Goal: Contribute content: Contribute content

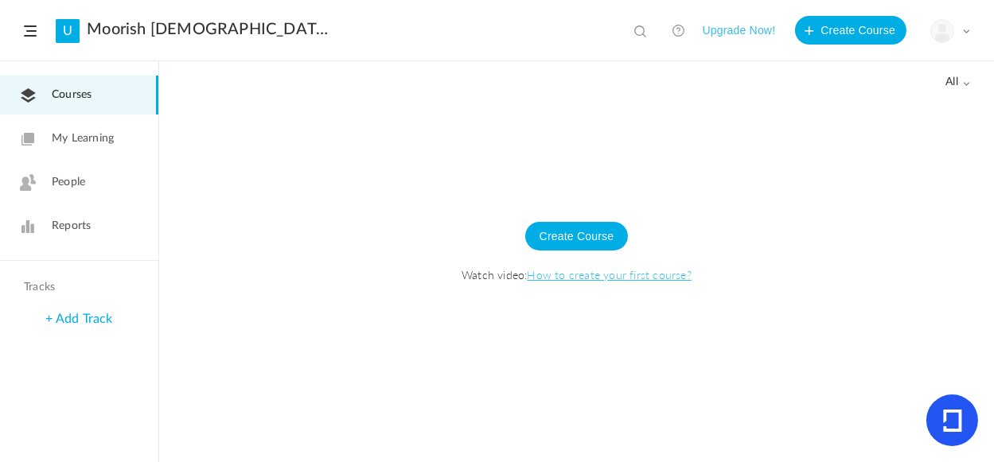
click at [73, 31] on link "U" at bounding box center [68, 31] width 24 height 24
click at [25, 32] on span at bounding box center [30, 30] width 13 height 11
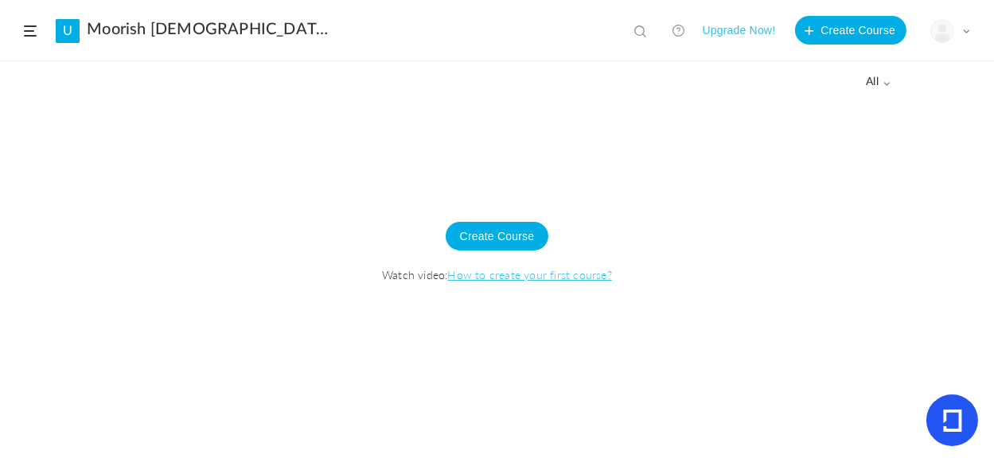
click at [25, 29] on span at bounding box center [30, 30] width 13 height 11
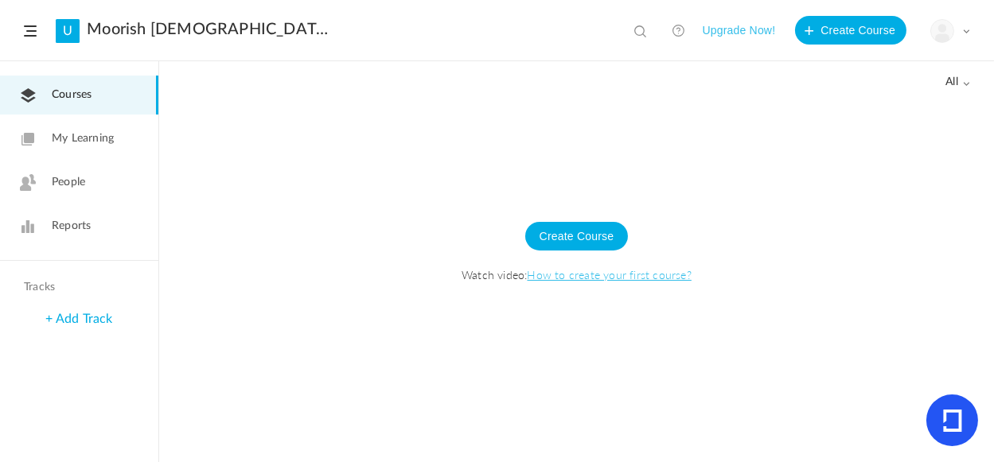
click at [91, 138] on span "My Learning" at bounding box center [83, 138] width 62 height 17
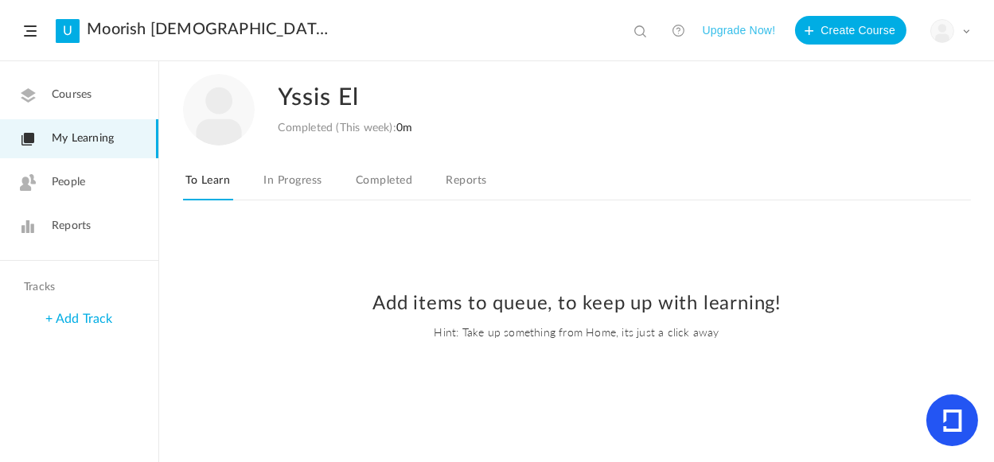
click at [70, 89] on span "Courses" at bounding box center [72, 95] width 40 height 17
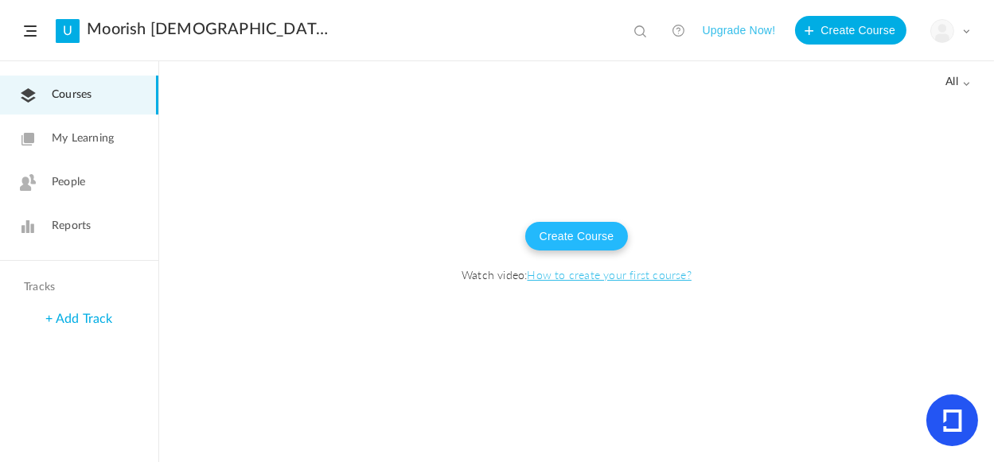
click at [553, 239] on button "Create Course" at bounding box center [576, 236] width 103 height 29
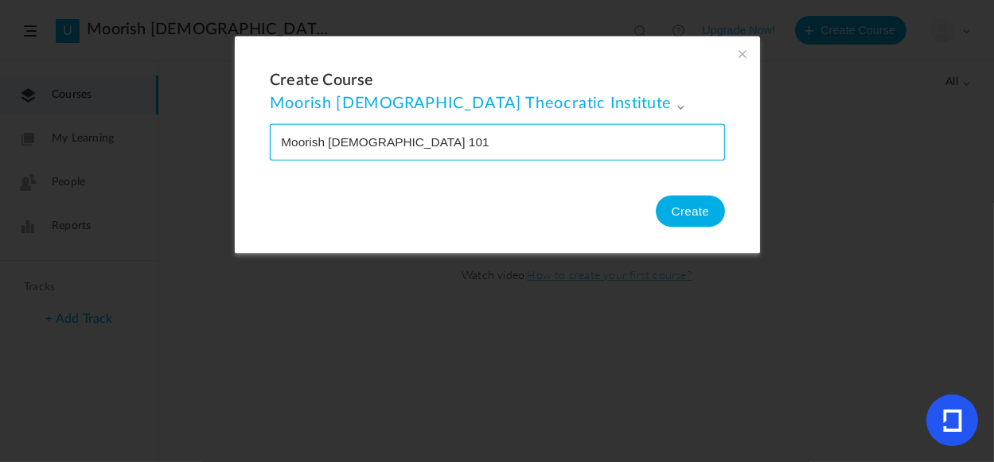
drag, startPoint x: 443, startPoint y: 136, endPoint x: 137, endPoint y: 135, distance: 306.3
click at [137, 135] on section "Create Course Moorish Islamic Theocratic Institute Moorish Islamic Theocratic I…" at bounding box center [497, 231] width 994 height 462
type input "101 Moorish [DEMOGRAPHIC_DATA] Studies Course"
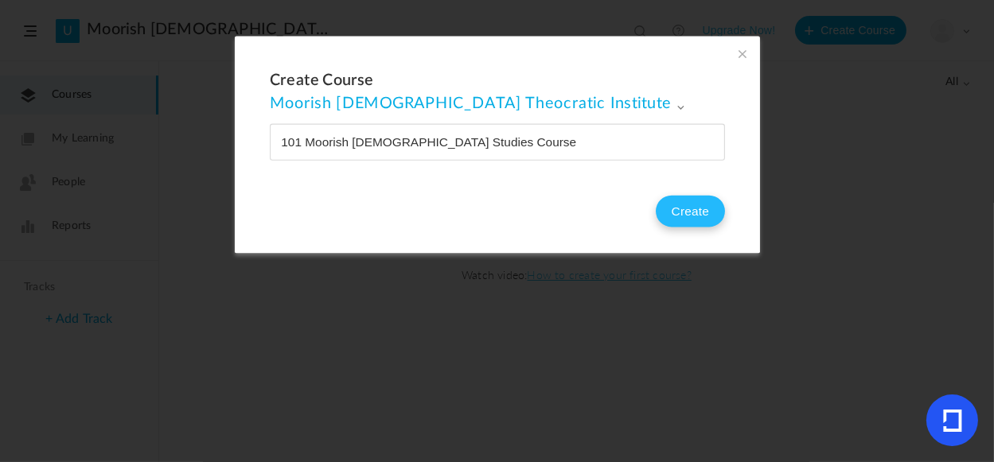
click at [691, 204] on button "Create" at bounding box center [689, 212] width 69 height 32
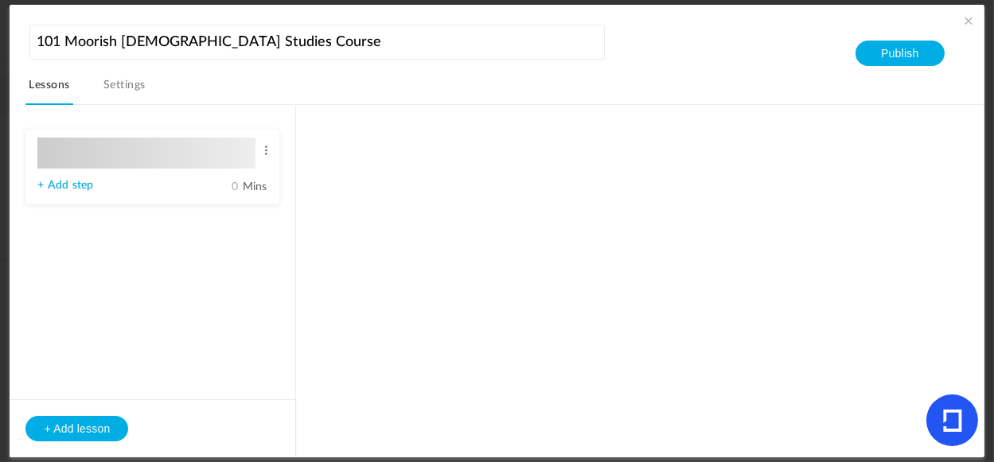
type input "Lesson 1"
type input "0"
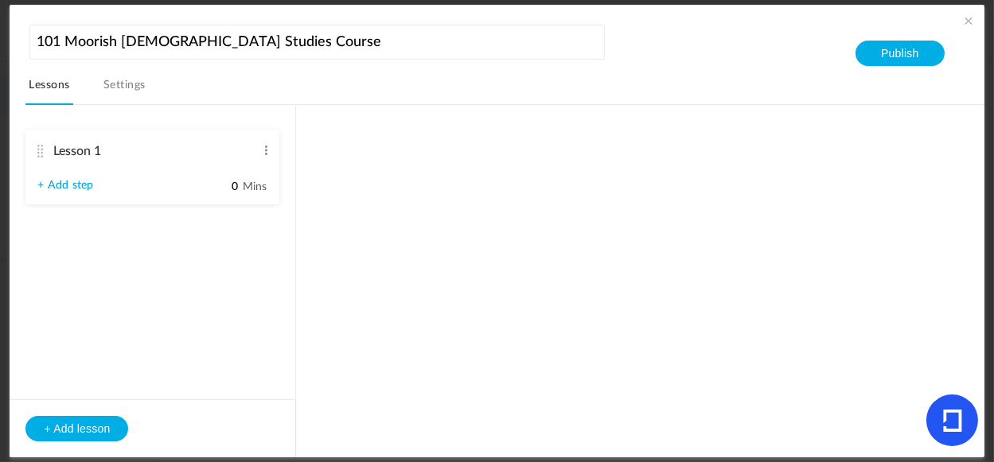
type input "Step 1"
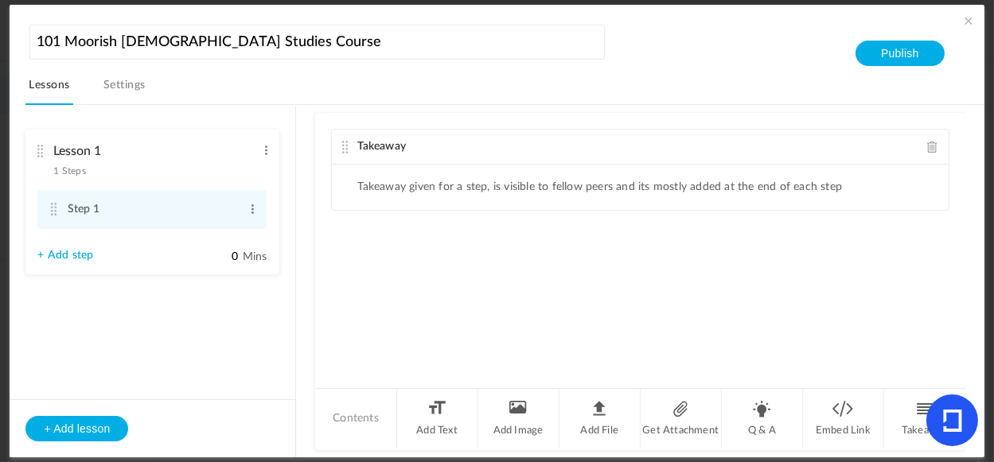
click at [386, 152] on div "Takeaway" at bounding box center [640, 147] width 616 height 35
click at [124, 86] on link "Settings" at bounding box center [124, 90] width 49 height 30
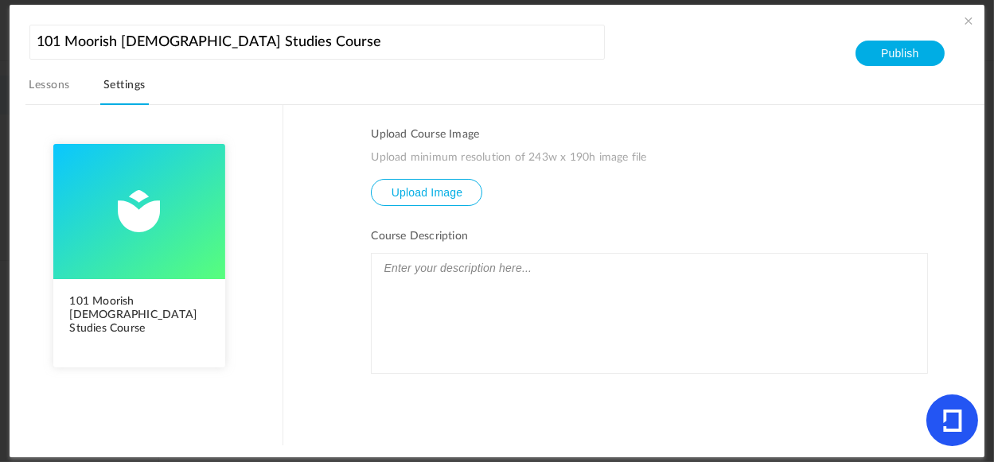
click at [404, 191] on input "file" at bounding box center [426, 204] width 110 height 49
click at [414, 196] on input "file" at bounding box center [426, 204] width 110 height 49
type input "C:\fakepath\10151393_10152360366822640_428285328477053565_n.png"
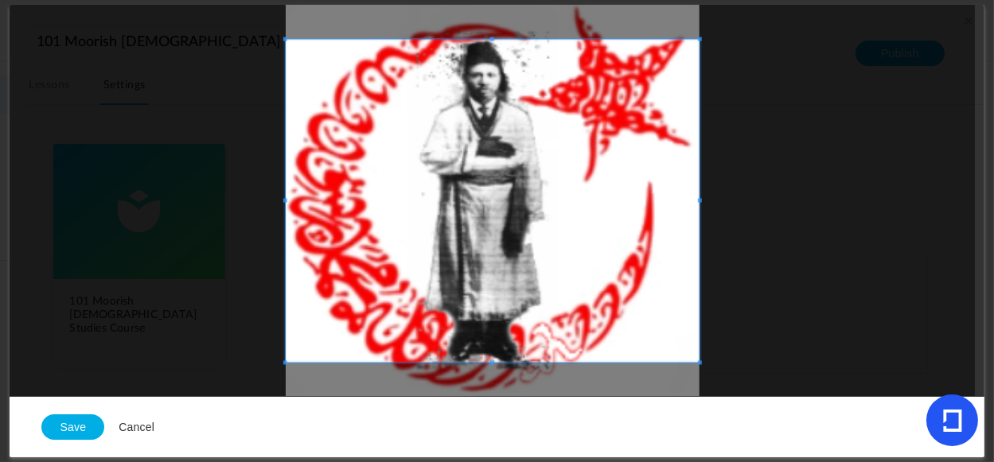
click at [835, 196] on div at bounding box center [492, 201] width 965 height 392
click at [143, 426] on button "Cancel" at bounding box center [136, 427] width 64 height 29
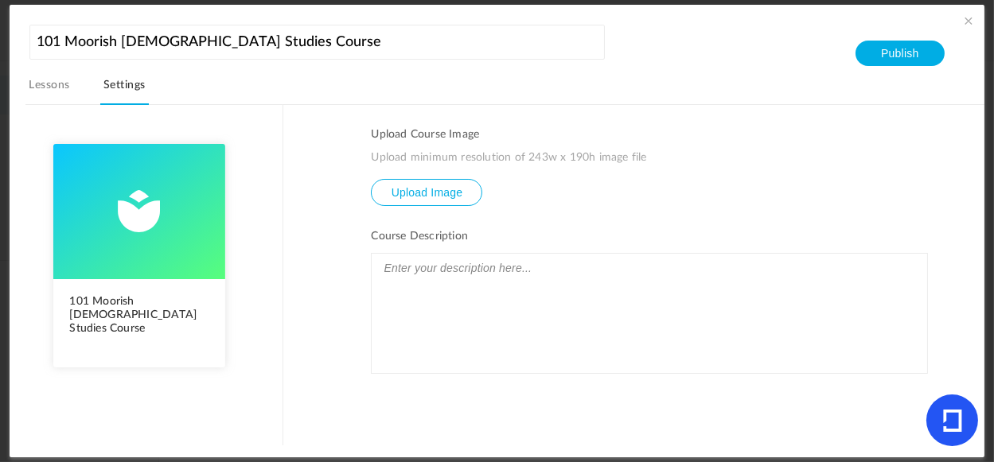
click at [390, 196] on input "file" at bounding box center [426, 204] width 110 height 49
type input "C:\fakepath\CCCCCCCCO.png"
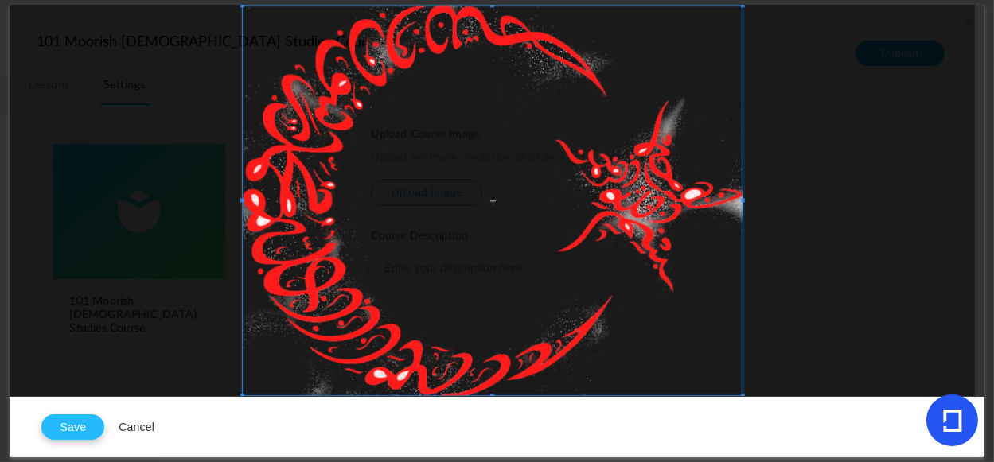
click at [68, 427] on button "Save" at bounding box center [72, 426] width 63 height 25
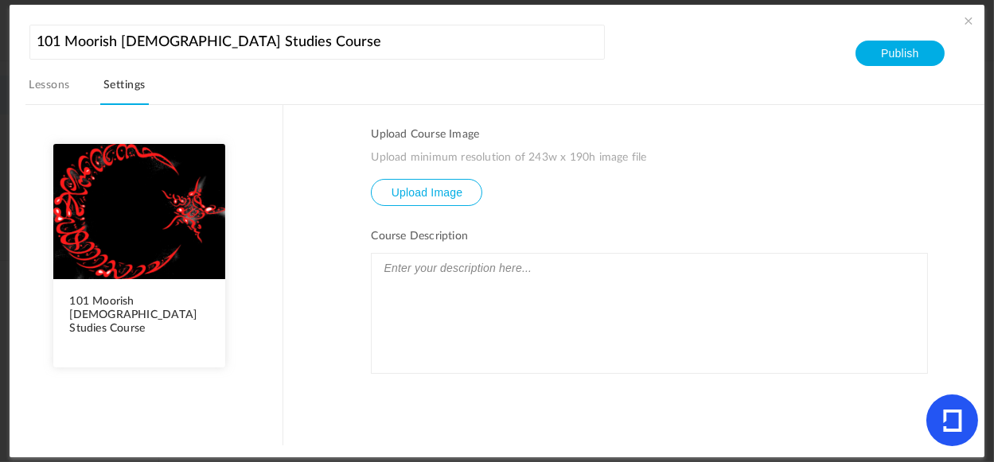
click at [450, 190] on input "file" at bounding box center [426, 204] width 110 height 49
type input "C:\fakepath\images.png"
click at [412, 199] on input "file" at bounding box center [426, 204] width 110 height 49
type input "C:\fakepath\images.png"
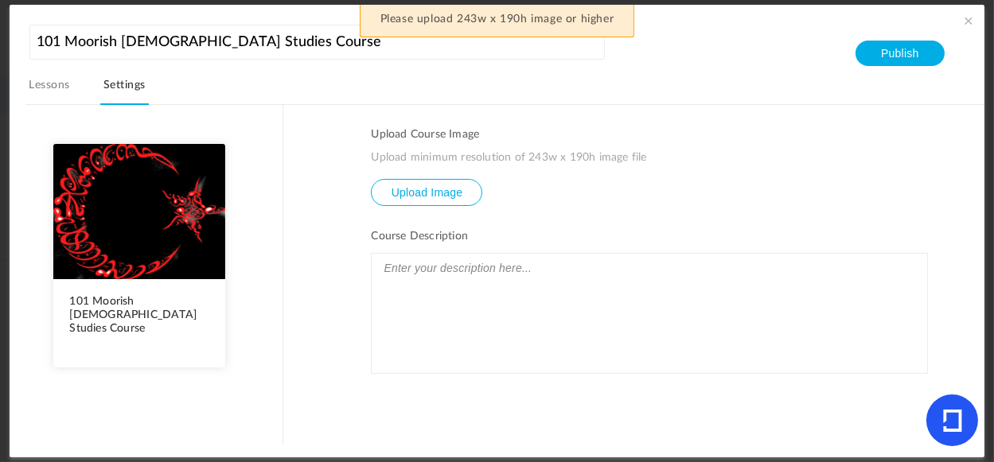
click at [423, 195] on input "file" at bounding box center [426, 204] width 110 height 49
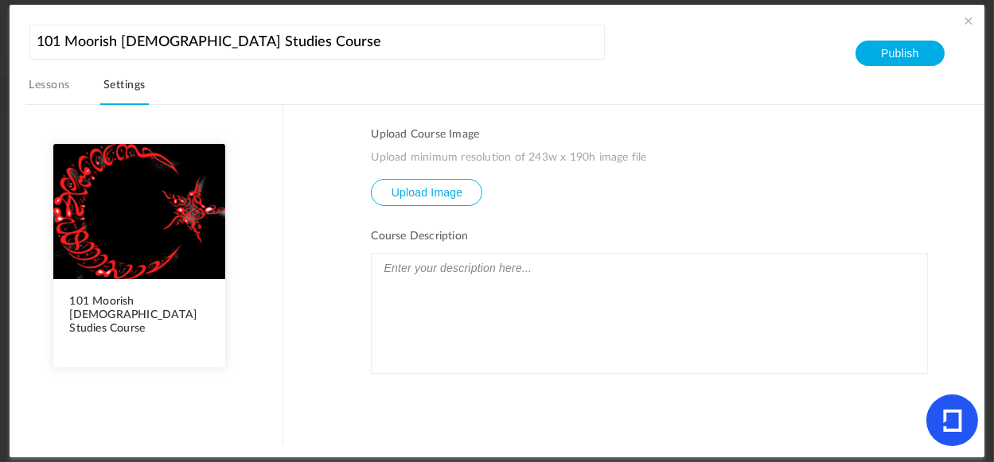
type input "C:\fakepath\downloadww.png"
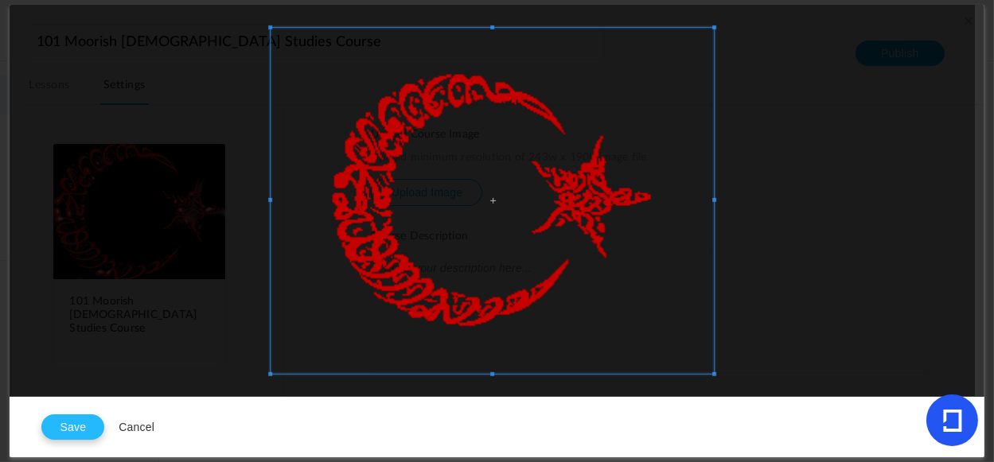
click at [64, 427] on button "Save" at bounding box center [72, 426] width 63 height 25
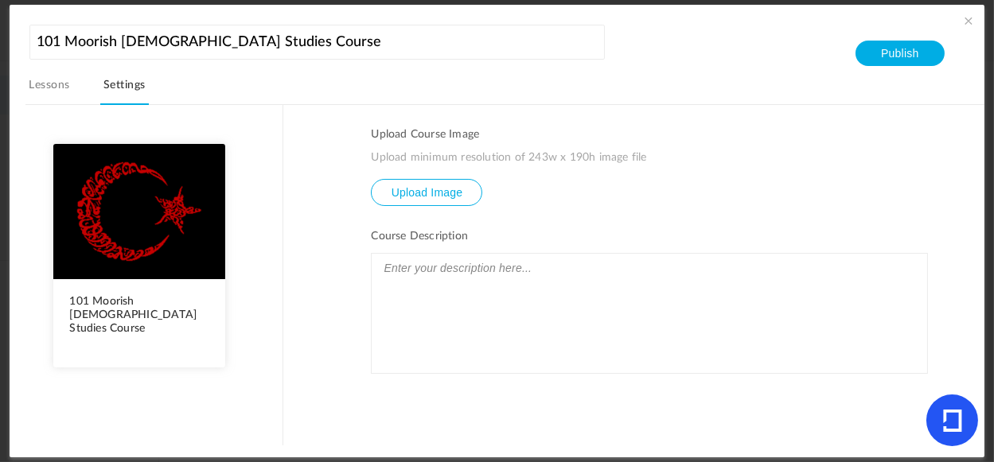
click at [436, 196] on input "file" at bounding box center [426, 204] width 110 height 49
click at [398, 191] on input "file" at bounding box center [426, 204] width 110 height 49
type input "C:\fakepath\MITI_Offfical_LOGO(5)(2).png"
click at [419, 185] on input "file" at bounding box center [426, 204] width 110 height 49
type input "C:\fakepath\MITI_Offfical_LOGO(5).png"
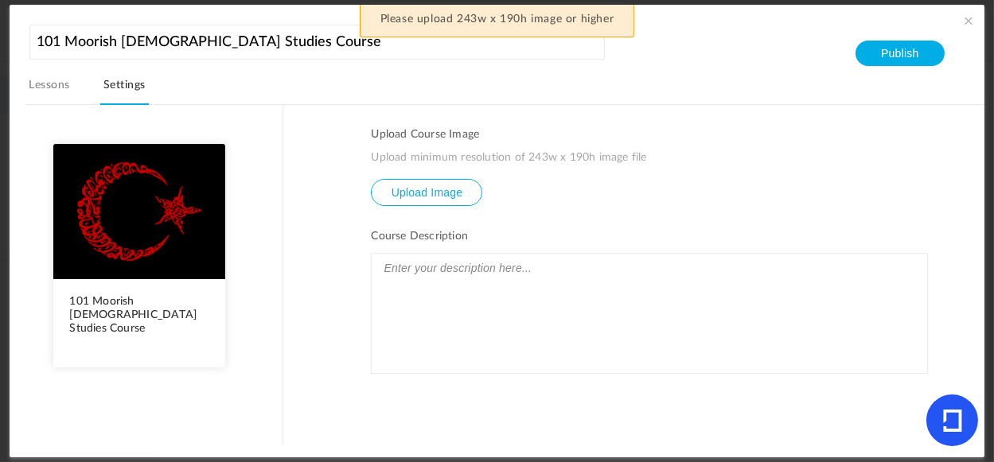
click at [453, 192] on input "file" at bounding box center [426, 204] width 110 height 49
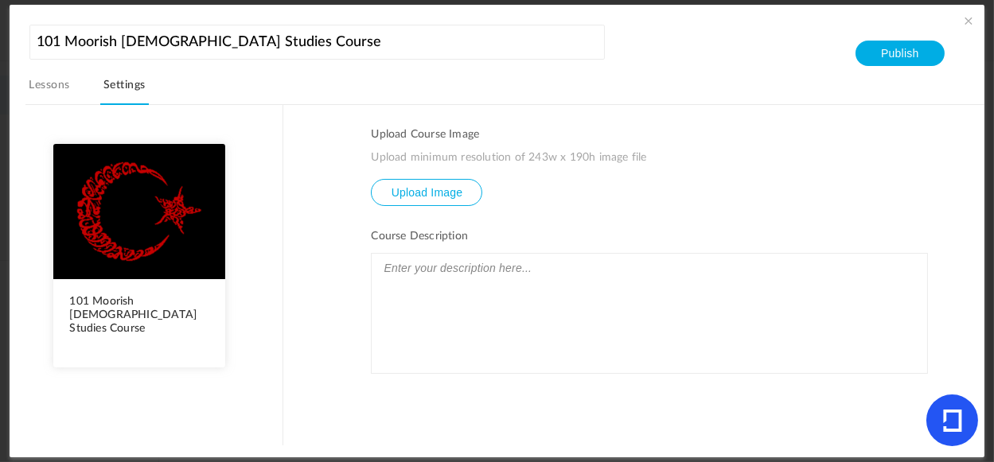
click at [394, 194] on input "file" at bounding box center [426, 204] width 110 height 49
type input "C:\fakepath\MITI_Offfical_LOGO(5).png"
click at [426, 195] on input "file" at bounding box center [426, 204] width 110 height 49
type input "C:\fakepath\thumbnail.png"
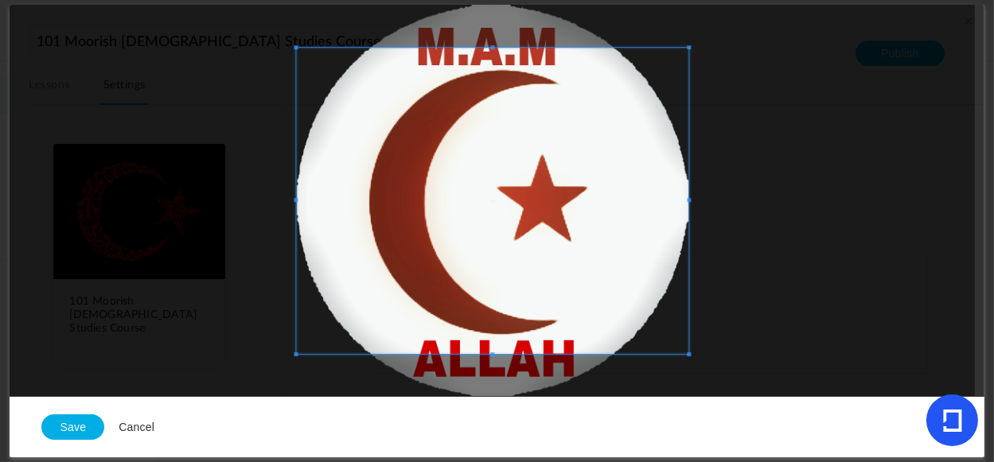
click at [143, 428] on button "Cancel" at bounding box center [136, 427] width 64 height 29
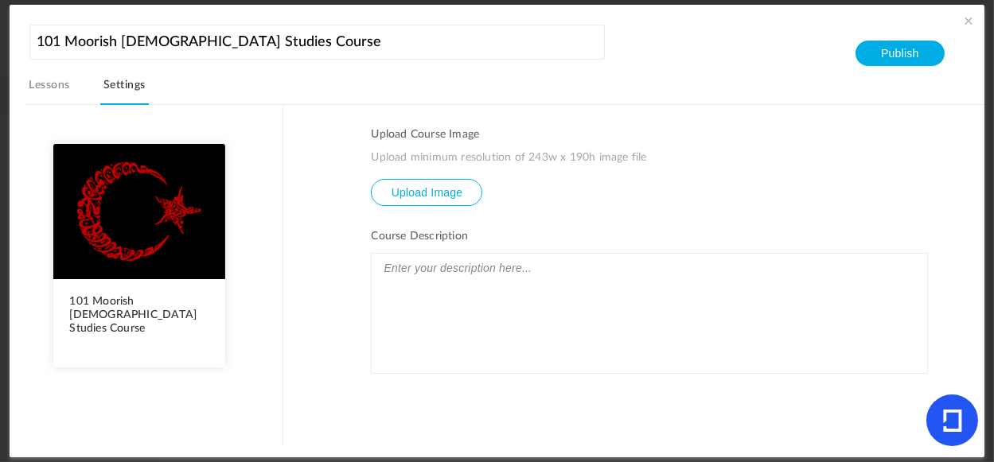
click at [437, 189] on input "file" at bounding box center [426, 204] width 110 height 49
click at [461, 322] on div at bounding box center [648, 313] width 555 height 119
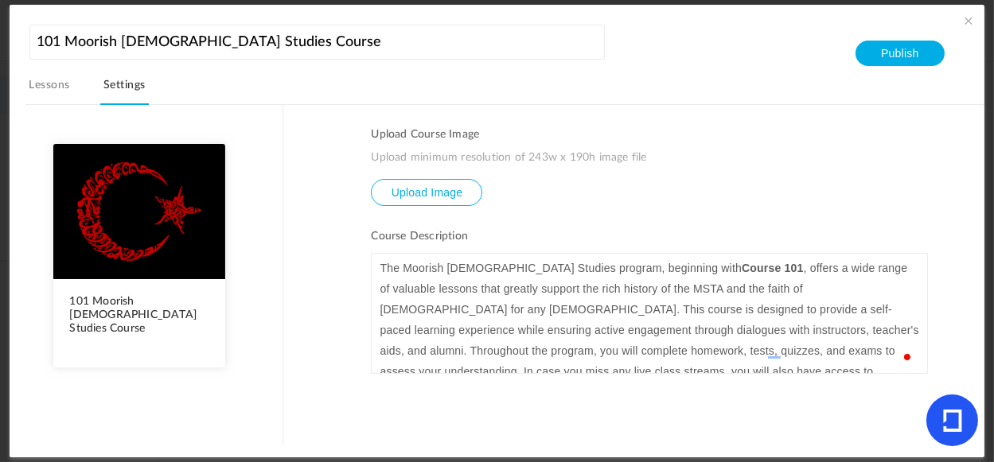
click at [410, 190] on input "file" at bounding box center [426, 204] width 110 height 49
type input "C:\fakepath\Screenshot 2025-08-31 213005.png"
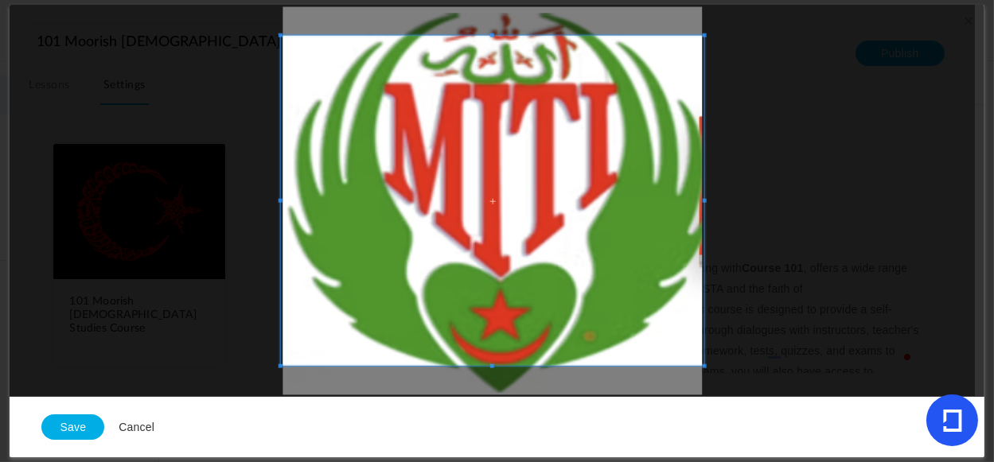
click at [512, 236] on span at bounding box center [492, 201] width 423 height 331
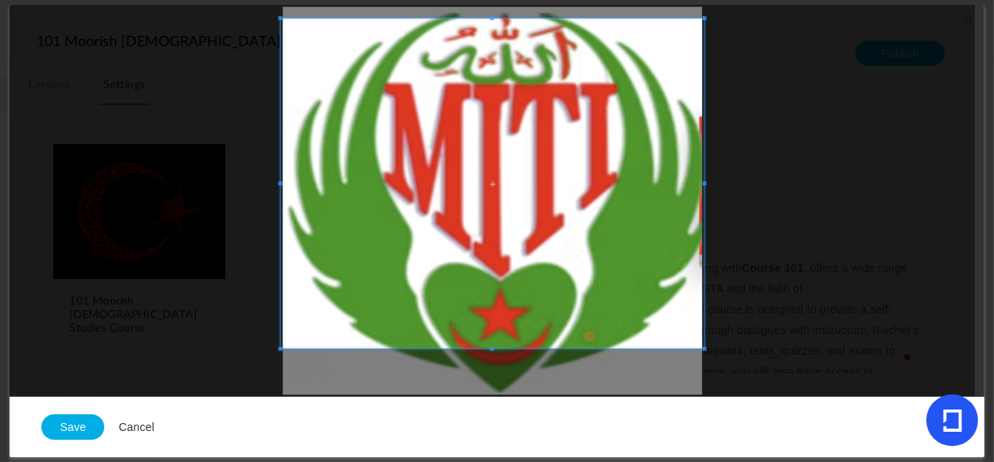
click at [514, 203] on span at bounding box center [492, 183] width 423 height 331
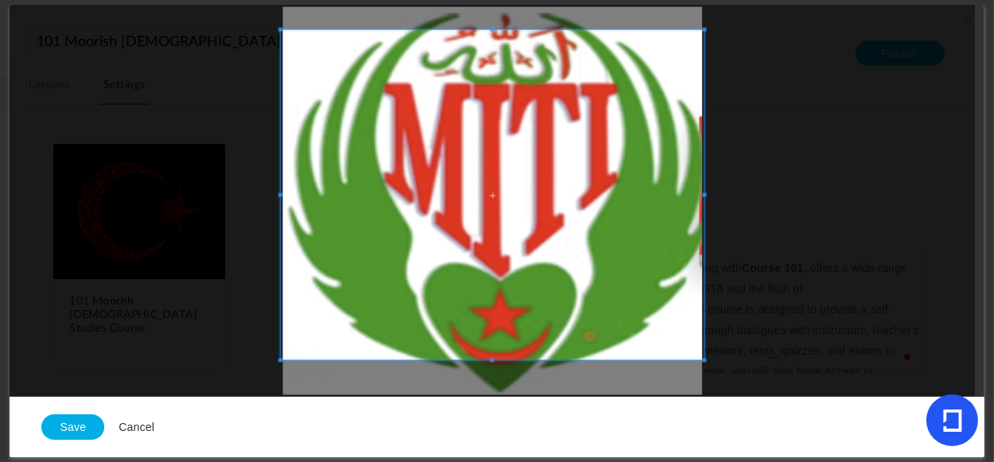
click at [512, 214] on span at bounding box center [492, 194] width 423 height 331
click at [488, 360] on span at bounding box center [492, 362] width 423 height 4
click at [488, 396] on div "Save Cancel" at bounding box center [497, 200] width 974 height 391
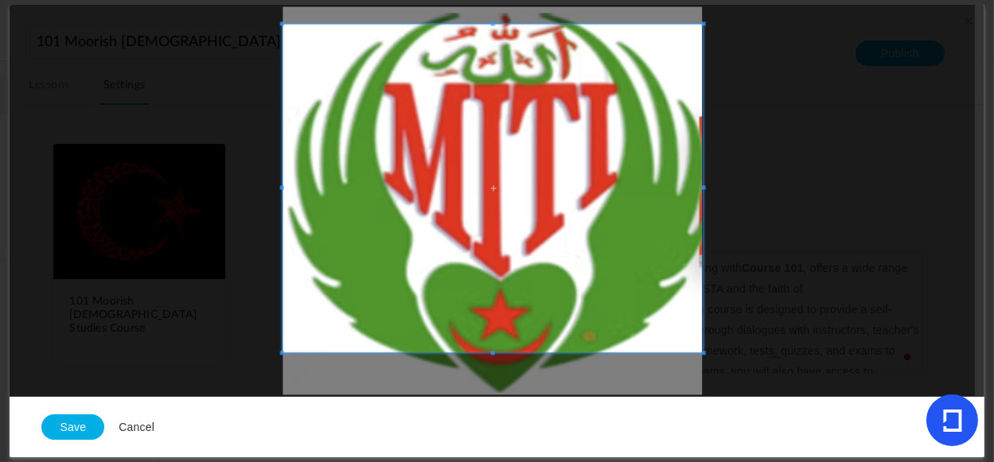
click at [624, 243] on span at bounding box center [492, 188] width 420 height 329
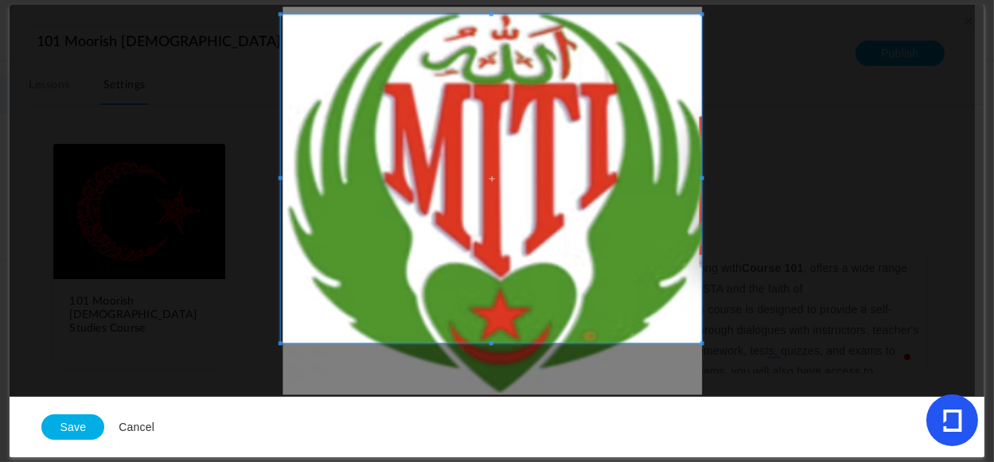
click at [618, 251] on span at bounding box center [491, 178] width 420 height 329
drag, startPoint x: 618, startPoint y: 251, endPoint x: 76, endPoint y: 421, distance: 568.4
click at [76, 421] on button "Save" at bounding box center [72, 426] width 63 height 25
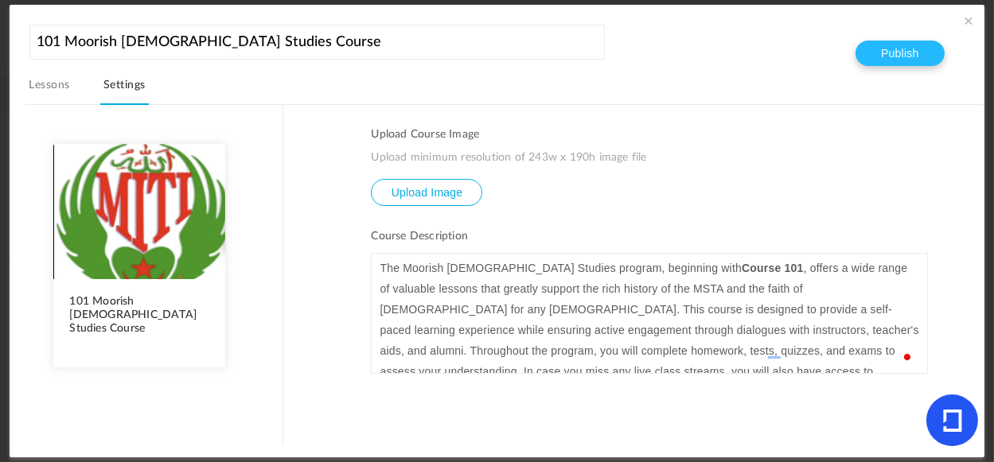
click at [899, 52] on button "Publish" at bounding box center [899, 53] width 88 height 25
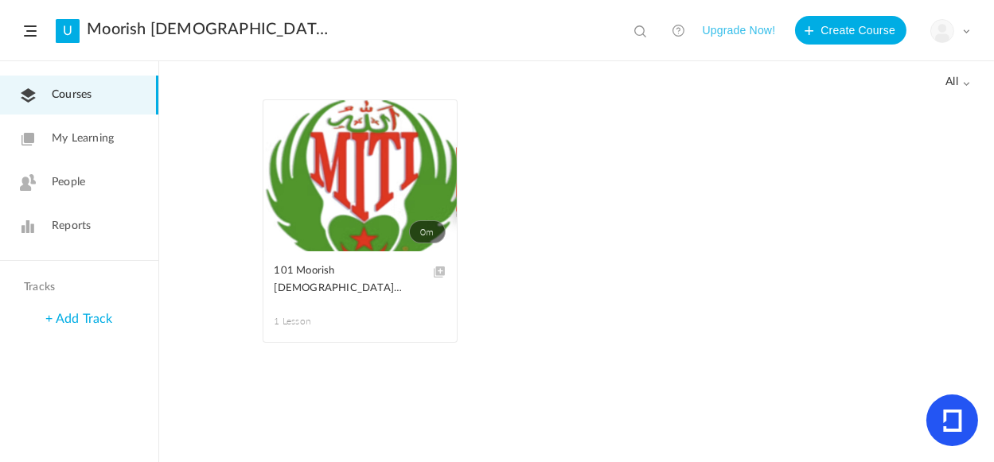
click at [339, 176] on link "0m" at bounding box center [359, 175] width 193 height 151
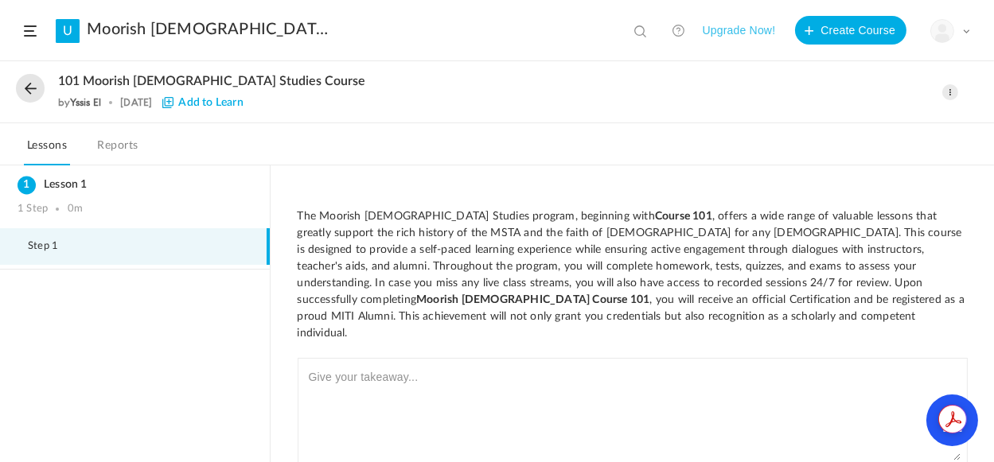
click at [25, 92] on button at bounding box center [30, 88] width 29 height 29
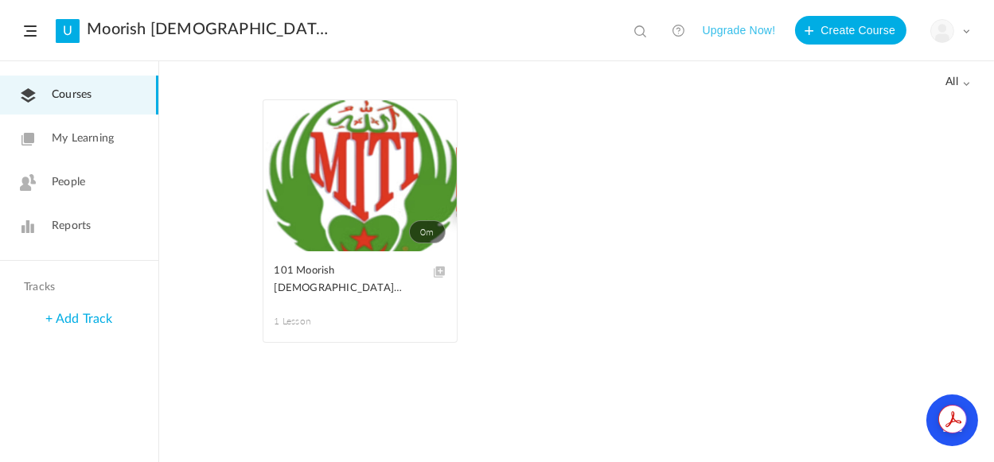
click at [65, 32] on link "U" at bounding box center [68, 31] width 24 height 24
click at [967, 33] on span at bounding box center [966, 31] width 8 height 8
click at [873, 98] on link "University Settings" at bounding box center [894, 99] width 150 height 29
click at [72, 37] on link "U" at bounding box center [68, 31] width 24 height 24
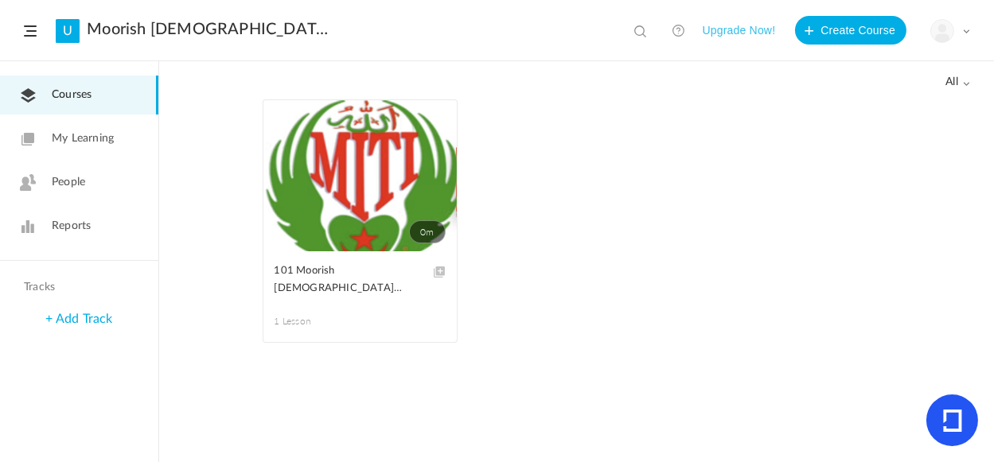
click at [964, 29] on span at bounding box center [966, 31] width 8 height 8
click at [857, 96] on link "University Settings" at bounding box center [894, 99] width 150 height 29
click at [99, 137] on span "My Learning" at bounding box center [83, 138] width 62 height 17
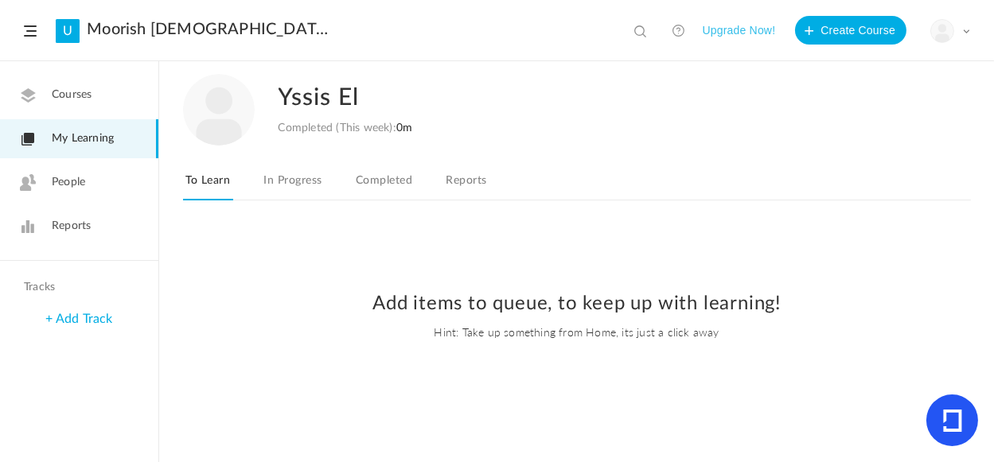
click at [965, 28] on span at bounding box center [966, 31] width 8 height 8
click at [865, 96] on link "University Settings" at bounding box center [894, 99] width 150 height 29
click at [755, 33] on button "Upgrade Now!" at bounding box center [738, 30] width 73 height 29
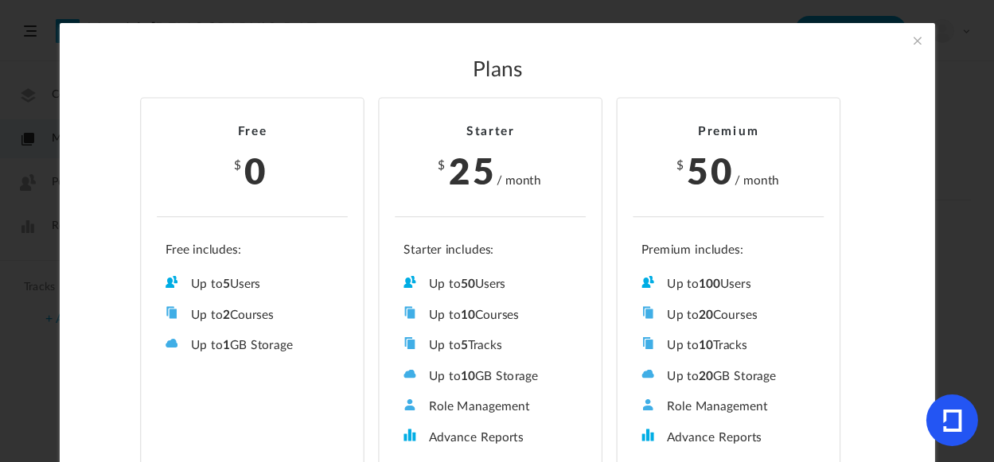
scroll to position [73, 0]
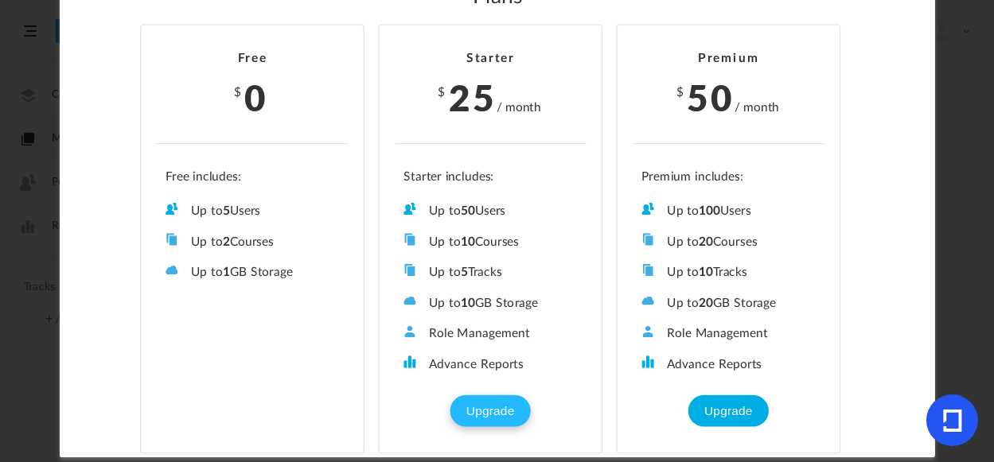
click at [496, 406] on button "Upgrade" at bounding box center [490, 411] width 80 height 32
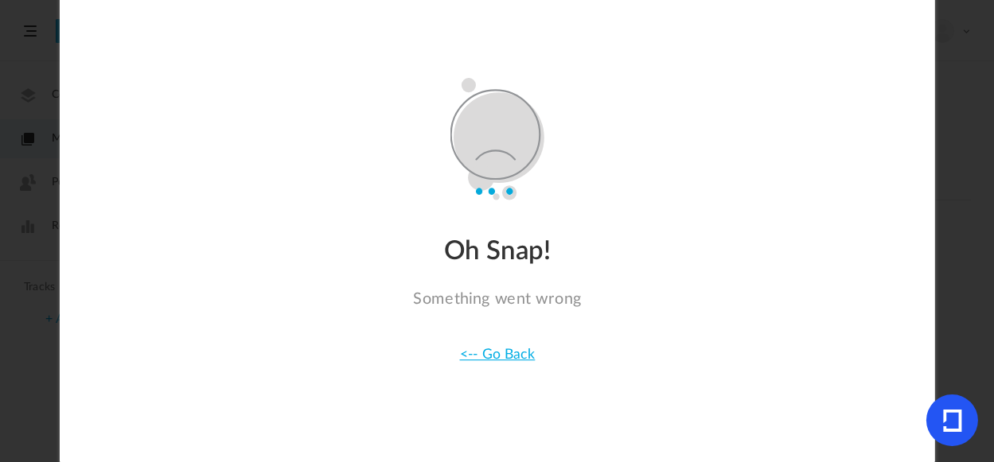
click at [508, 358] on link "<-- Go Back" at bounding box center [497, 355] width 76 height 14
click at [481, 361] on link "<-- Go Back" at bounding box center [497, 355] width 76 height 14
click at [480, 354] on link "<-- Go Back" at bounding box center [497, 355] width 76 height 14
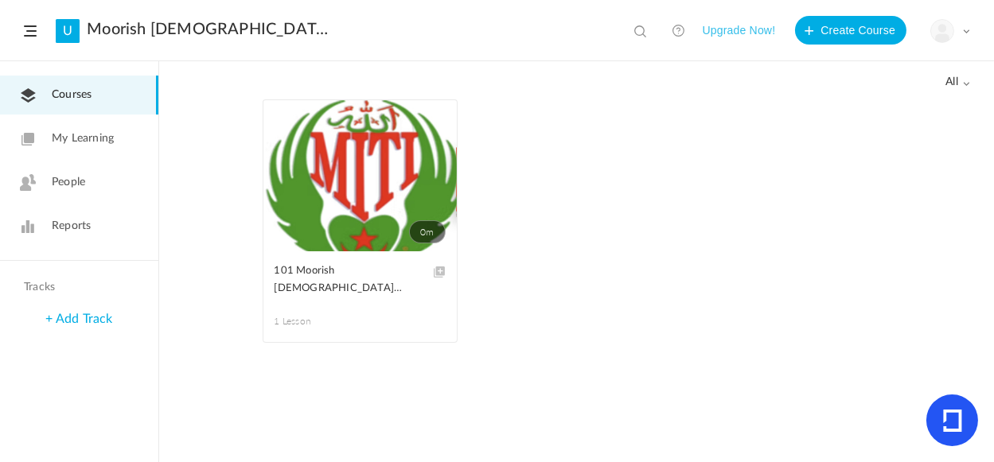
click at [736, 29] on button "Upgrade Now!" at bounding box center [738, 30] width 73 height 29
click at [56, 181] on span "People" at bounding box center [68, 182] width 33 height 17
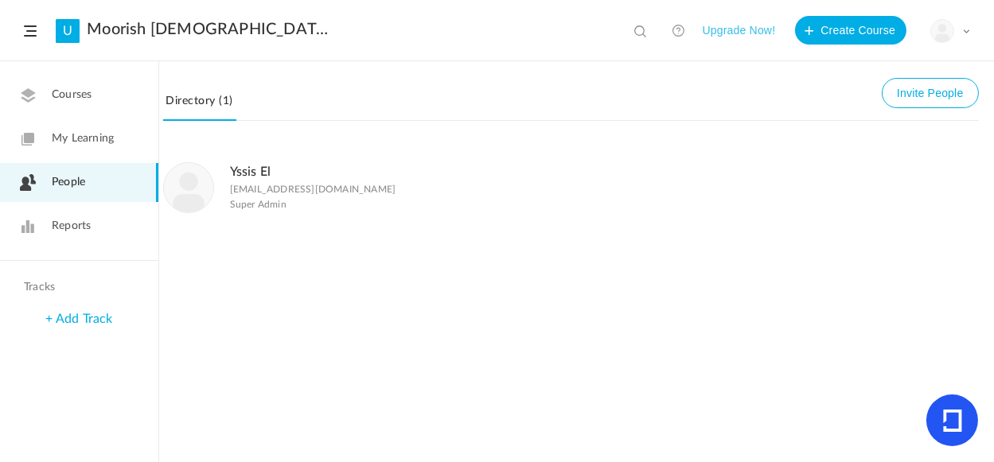
click at [79, 225] on span "Reports" at bounding box center [71, 226] width 39 height 17
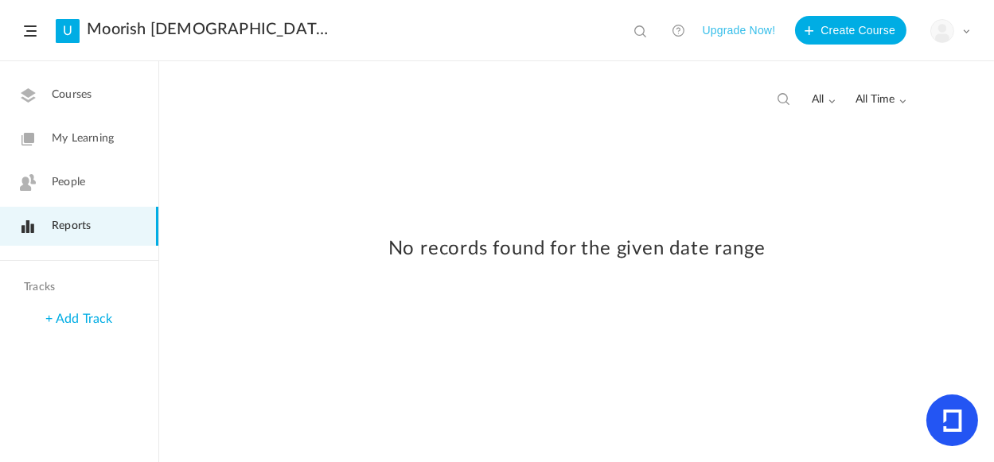
click at [64, 143] on span "My Learning" at bounding box center [83, 138] width 62 height 17
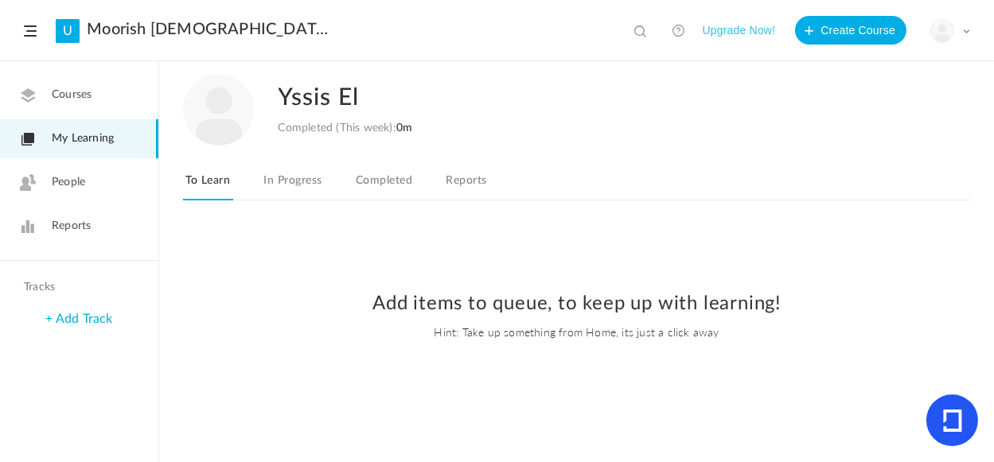
click at [281, 181] on link "In Progress" at bounding box center [292, 185] width 64 height 30
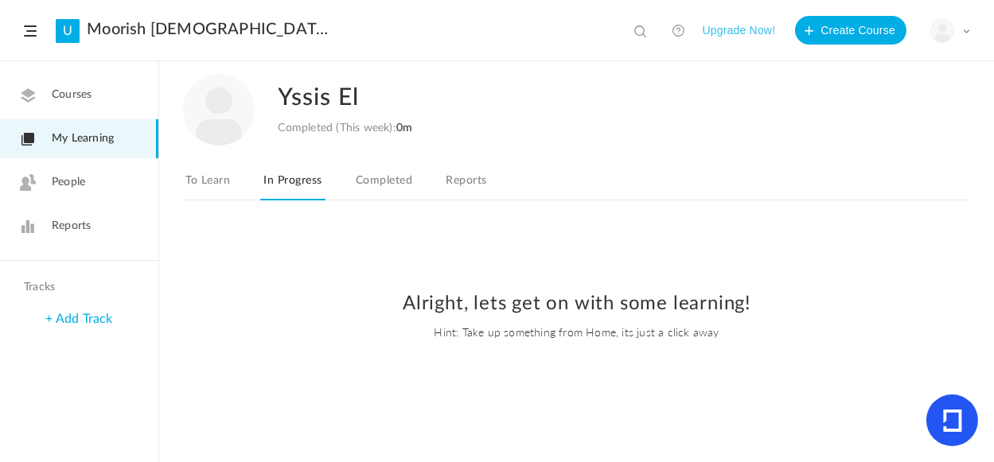
click at [80, 102] on span "Courses" at bounding box center [72, 95] width 40 height 17
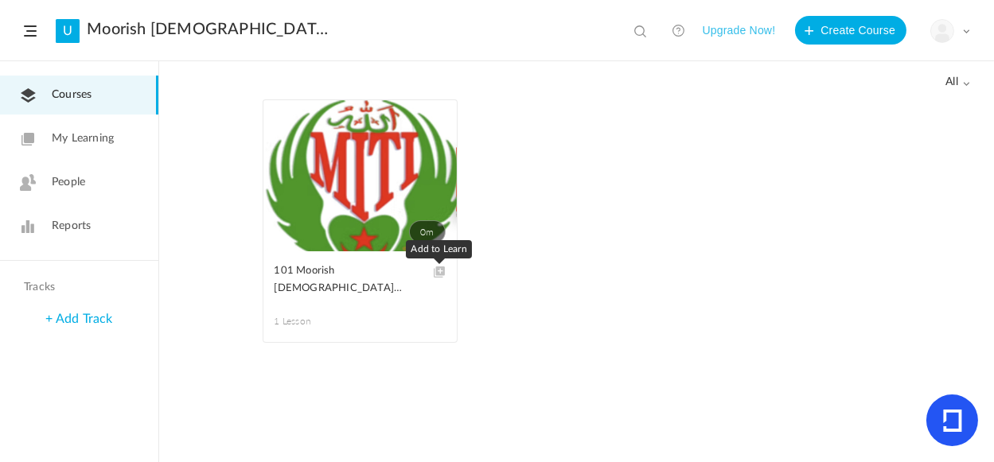
click at [437, 271] on span at bounding box center [440, 272] width 12 height 12
click at [0, 0] on span at bounding box center [0, 0] width 0 height 0
click at [0, 0] on link "Edit" at bounding box center [0, 0] width 0 height 0
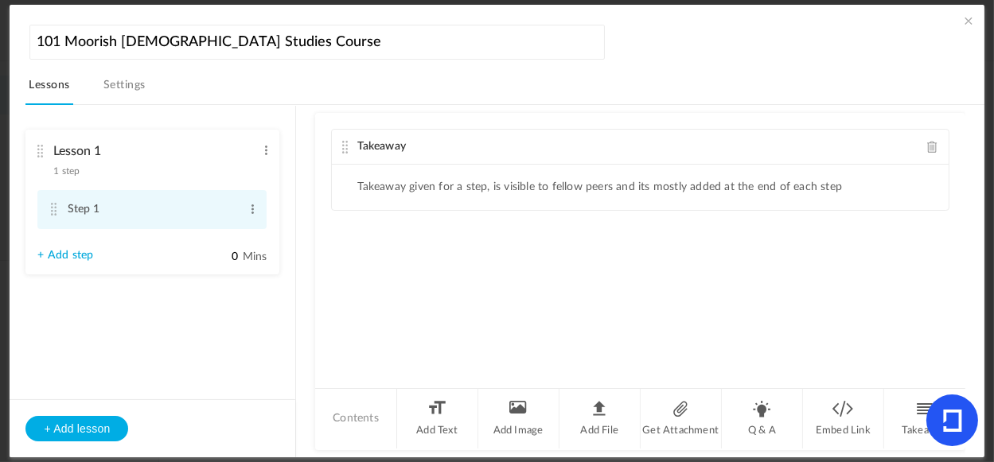
click at [53, 210] on cite at bounding box center [53, 209] width 11 height 13
click at [247, 211] on span at bounding box center [253, 209] width 12 height 16
click at [222, 235] on link "Edit" at bounding box center [227, 235] width 62 height 19
click at [45, 260] on link "+ Add step" at bounding box center [65, 262] width 56 height 14
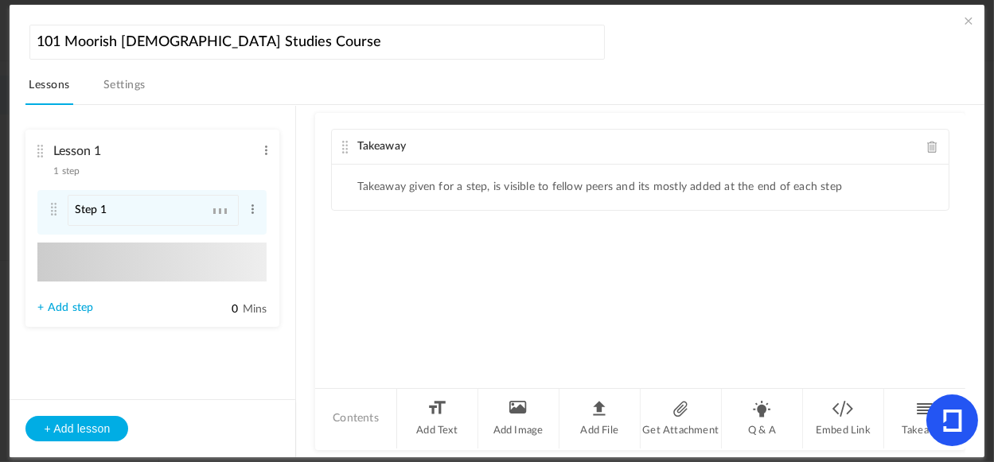
type input "Step 2"
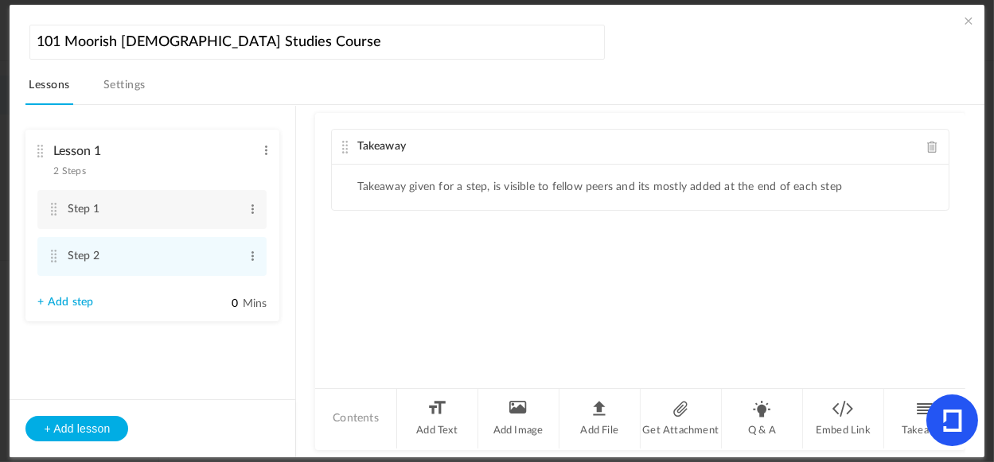
click at [140, 88] on link "Settings" at bounding box center [124, 90] width 49 height 30
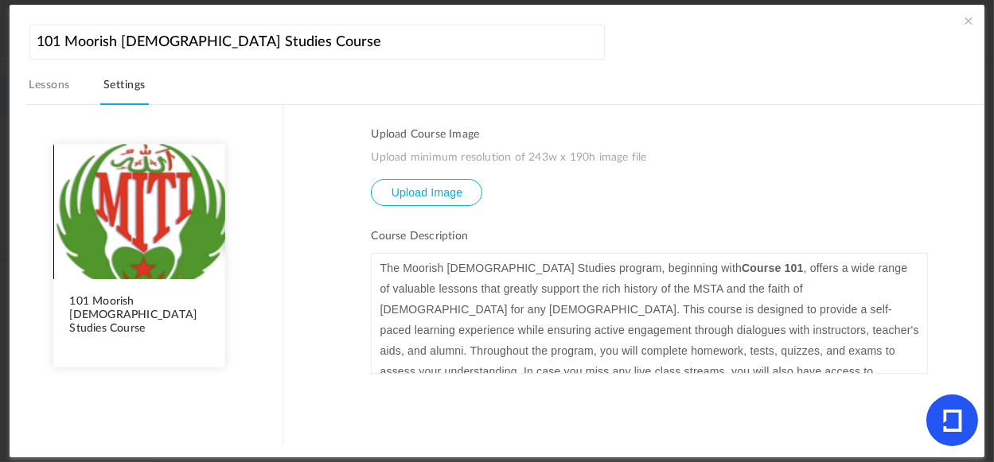
scroll to position [71, 0]
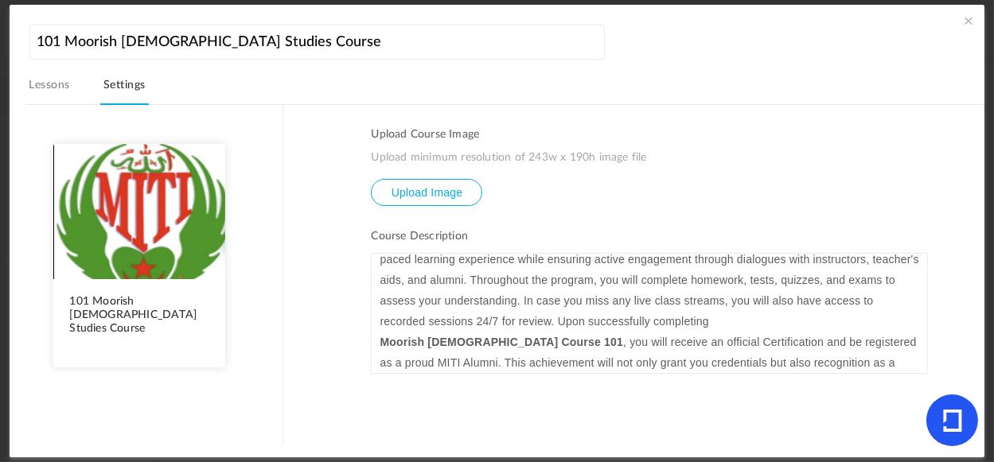
click at [58, 86] on link "Lessons" at bounding box center [48, 90] width 47 height 30
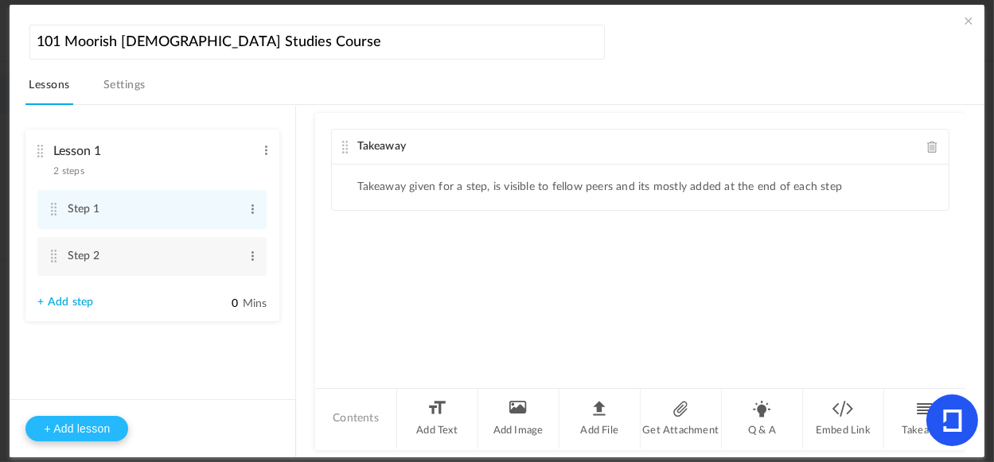
click at [110, 425] on button "+ Add lesson" at bounding box center [76, 428] width 103 height 25
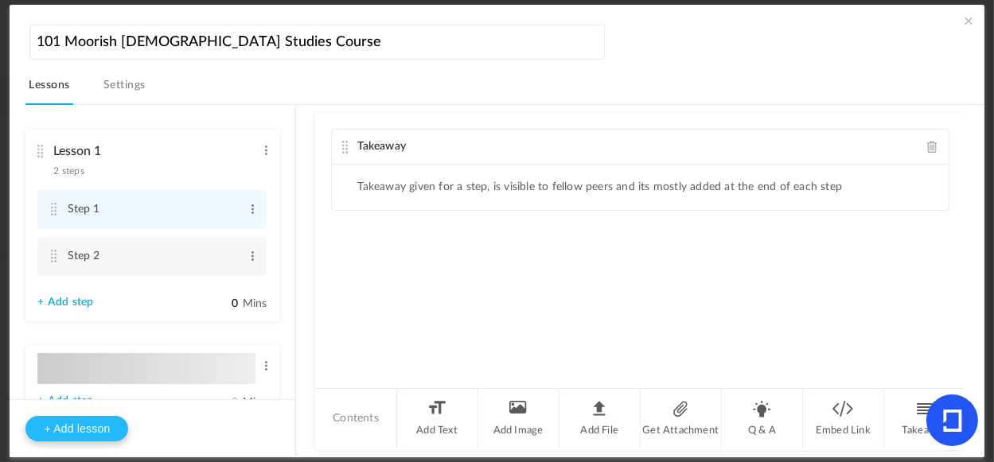
type input "Lesson 2"
type input "0"
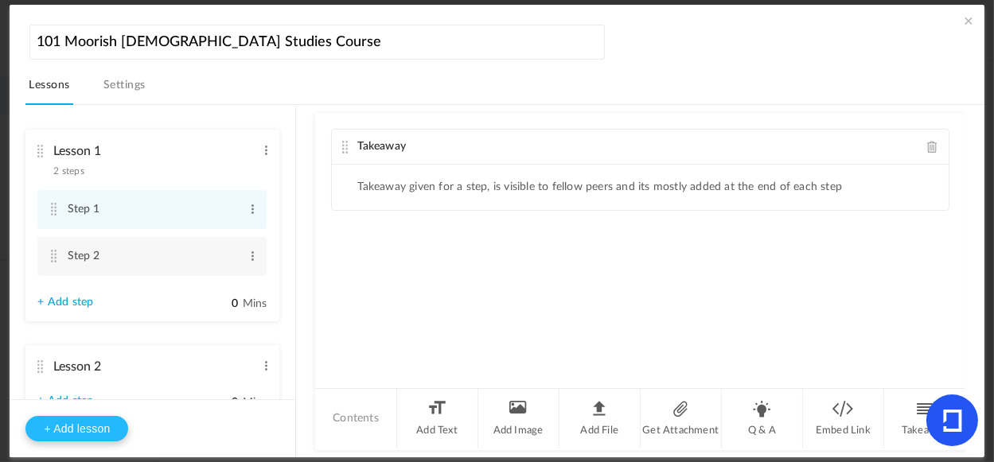
type input "Step 1"
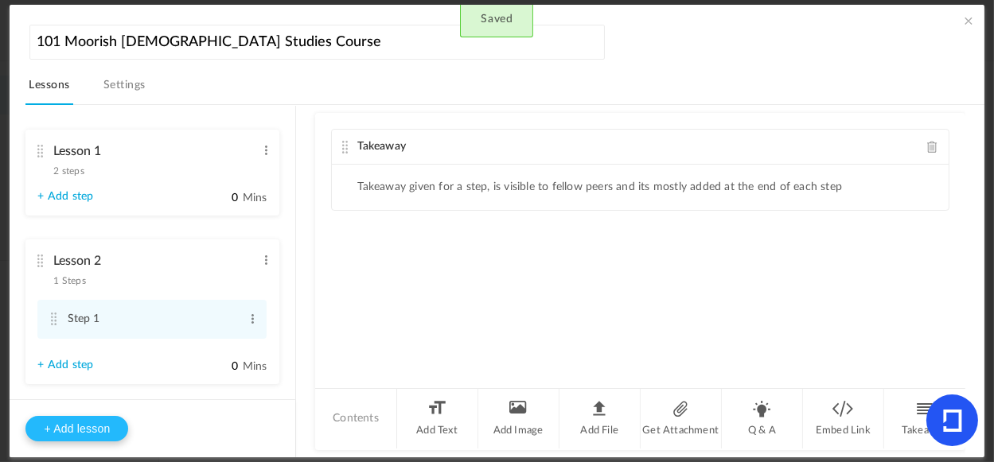
scroll to position [33, 0]
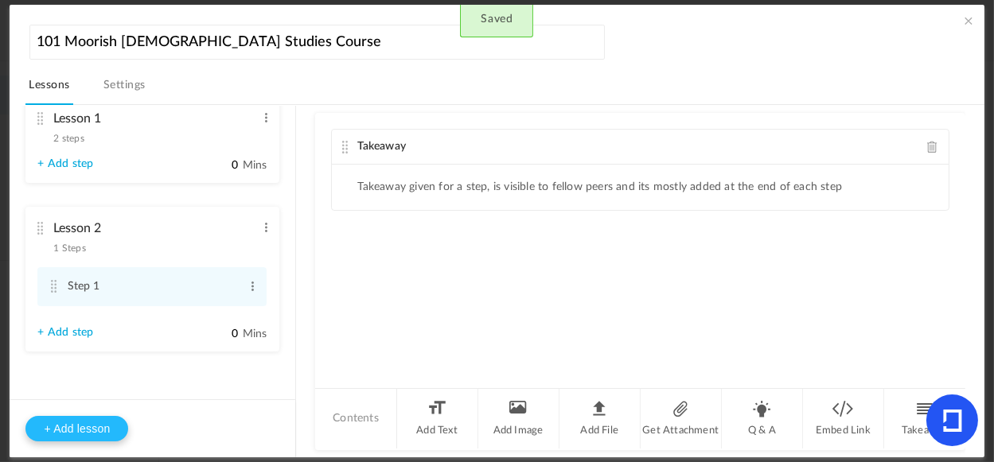
click at [111, 430] on button "+ Add lesson" at bounding box center [76, 428] width 103 height 25
type input "Lesson 3"
type input "0"
type input "Step 1"
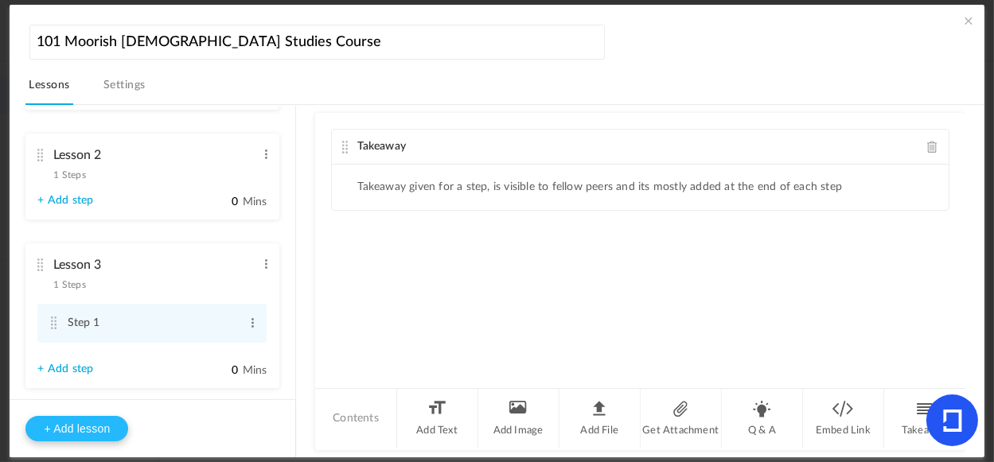
scroll to position [143, 0]
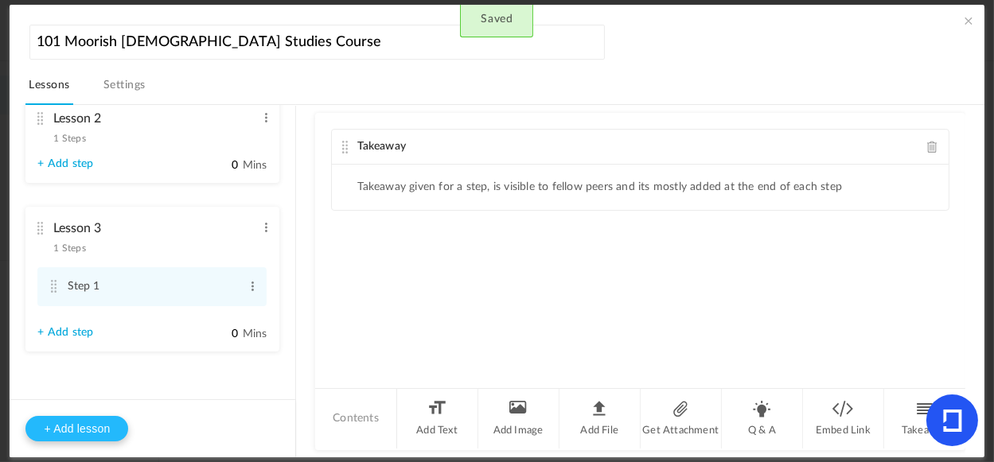
click at [112, 427] on button "+ Add lesson" at bounding box center [76, 428] width 103 height 25
type input "Lesson 4"
type input "0"
type input "Step 1"
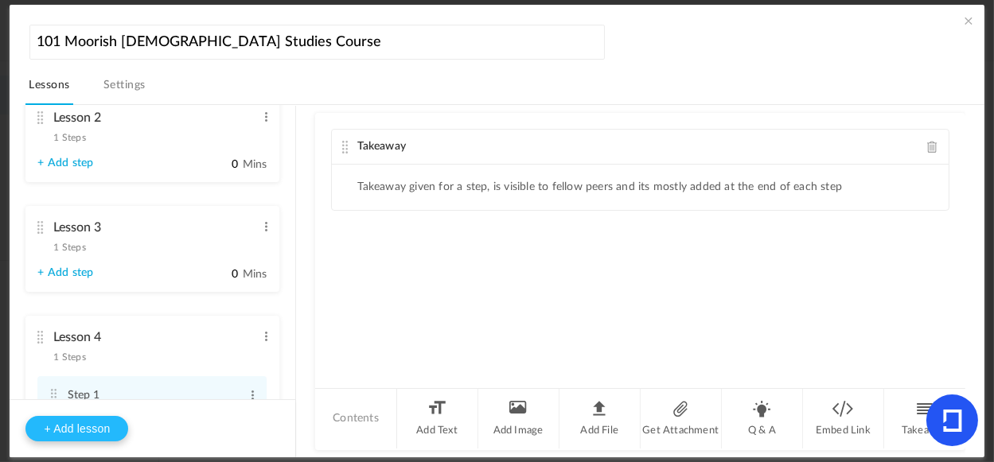
scroll to position [254, 0]
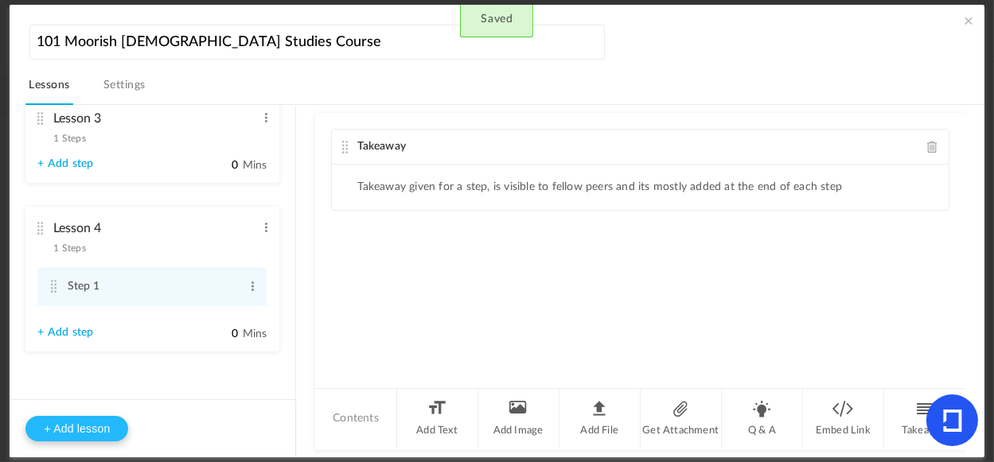
click at [105, 433] on button "+ Add lesson" at bounding box center [76, 428] width 103 height 25
type input "Lesson 5"
type input "0"
type input "Step 1"
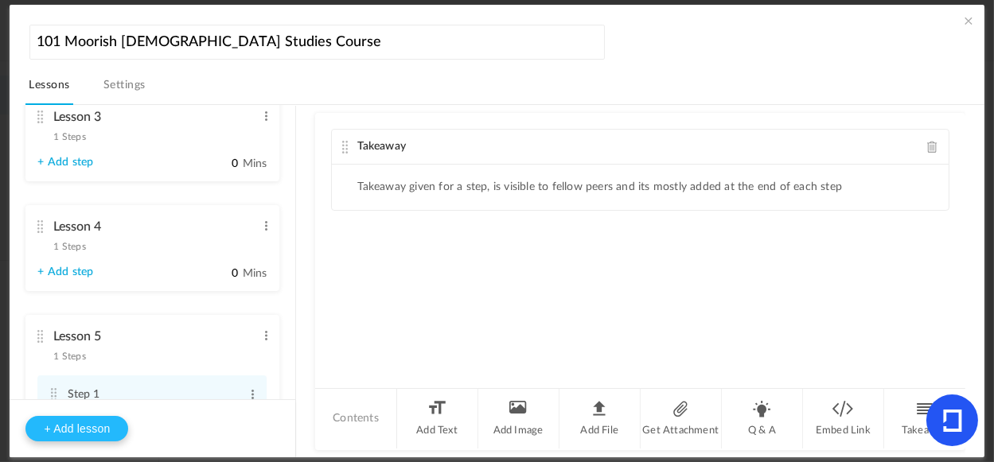
scroll to position [364, 0]
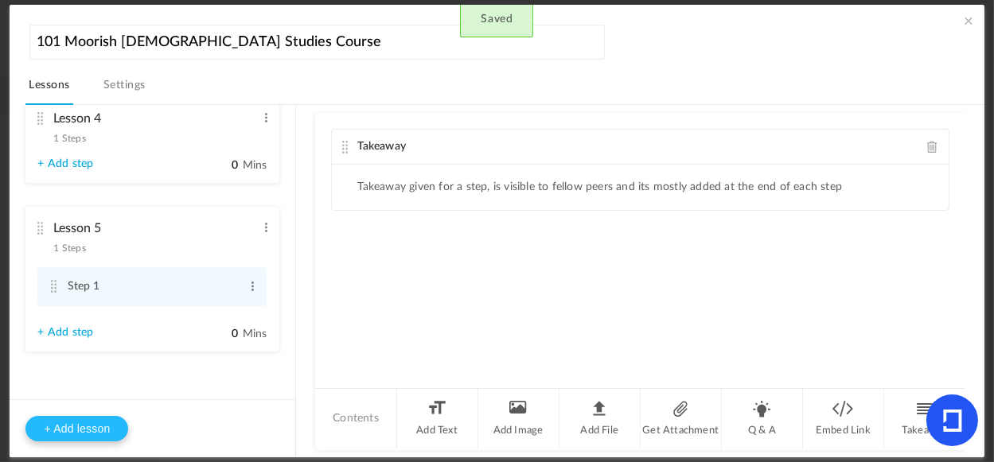
click at [113, 429] on button "+ Add lesson" at bounding box center [76, 428] width 103 height 25
type input "Lesson 6"
type input "0"
type input "Step 1"
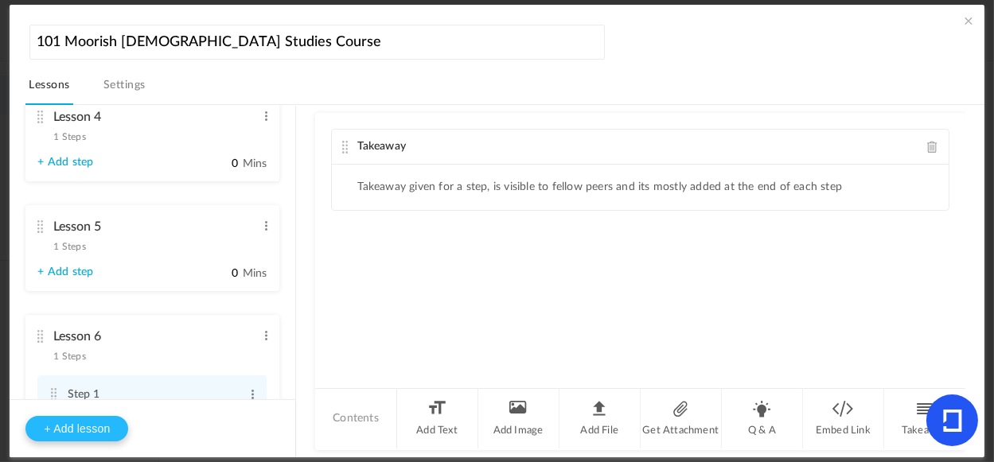
scroll to position [474, 0]
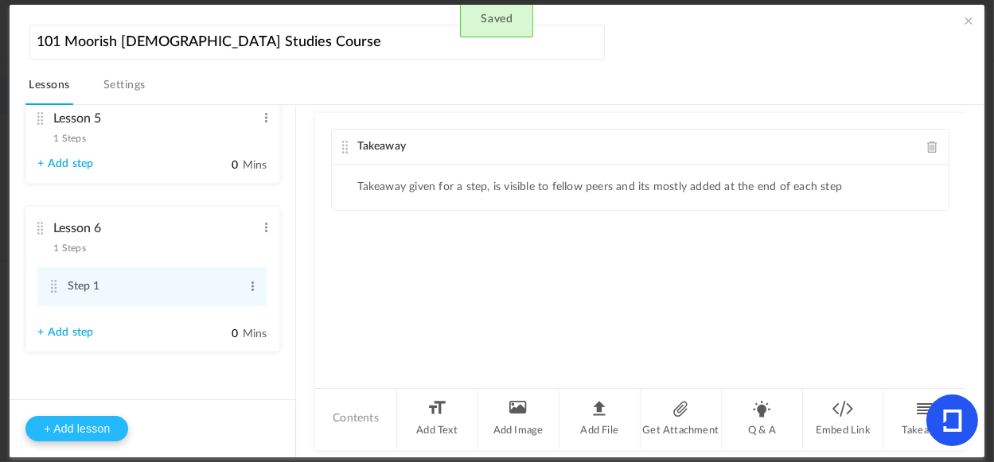
click at [98, 430] on button "+ Add lesson" at bounding box center [76, 428] width 103 height 25
type input "Lesson 7"
type input "0"
type input "Step 1"
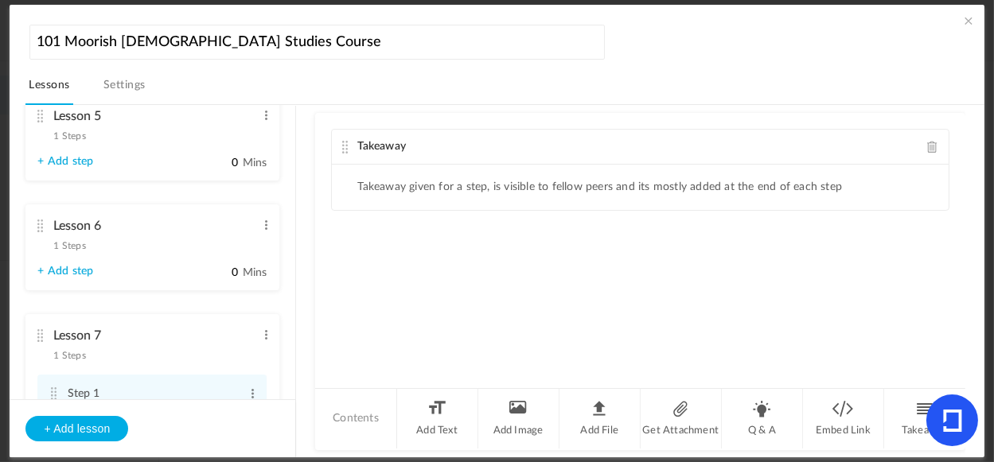
drag, startPoint x: 296, startPoint y: 267, endPoint x: 269, endPoint y: 377, distance: 113.1
click at [283, 377] on aside "Lesson 1 2 steps Edit Delete Step 1 Edit Delete Step 2 Edit Delete 0 Mins" at bounding box center [153, 282] width 286 height 352
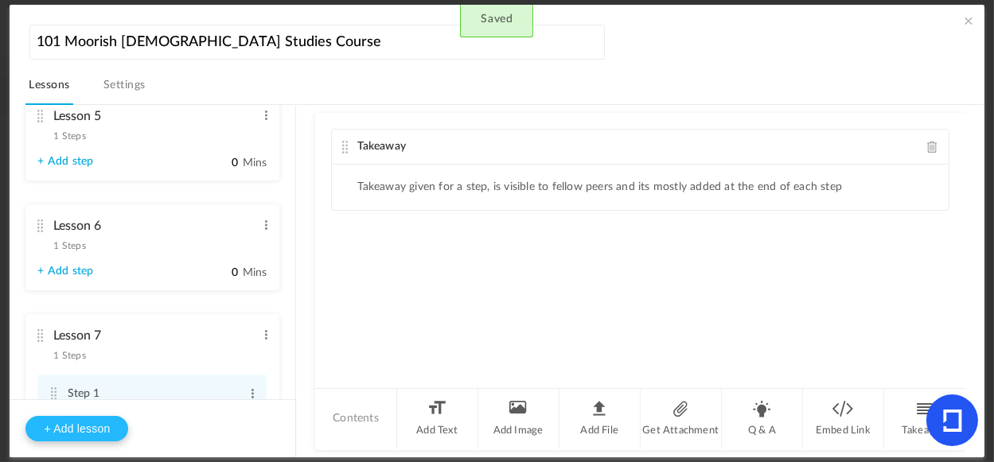
click at [110, 431] on button "+ Add lesson" at bounding box center [76, 428] width 103 height 25
type input "Lesson 8"
type input "0"
type input "Step 1"
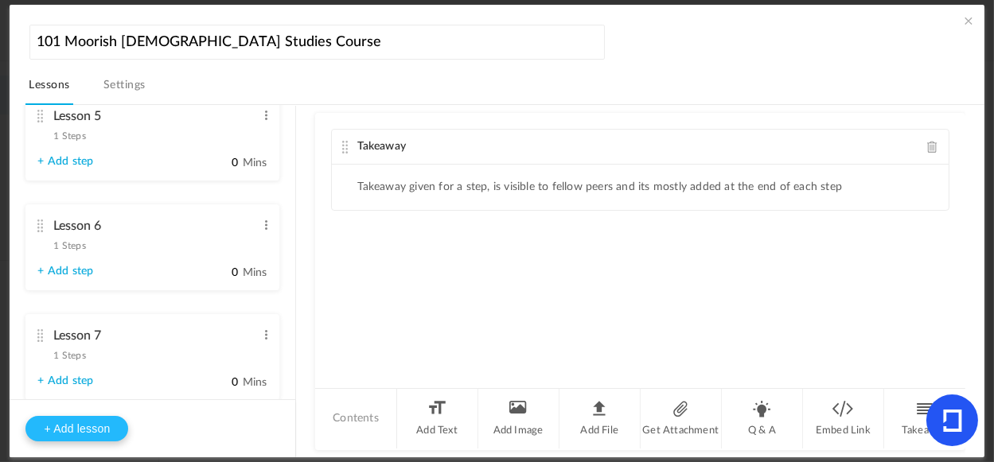
scroll to position [695, 0]
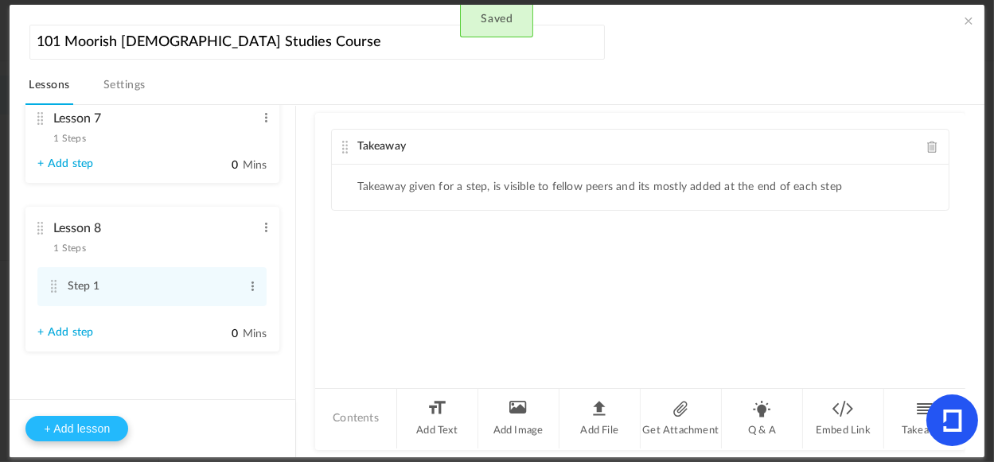
click at [107, 423] on button "+ Add lesson" at bounding box center [76, 428] width 103 height 25
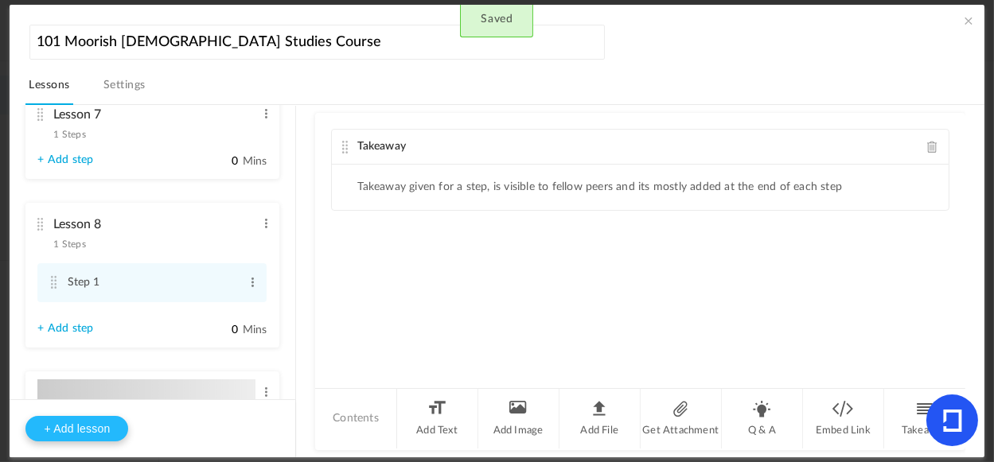
type input "Lesson 9"
type input "0"
type input "Step 1"
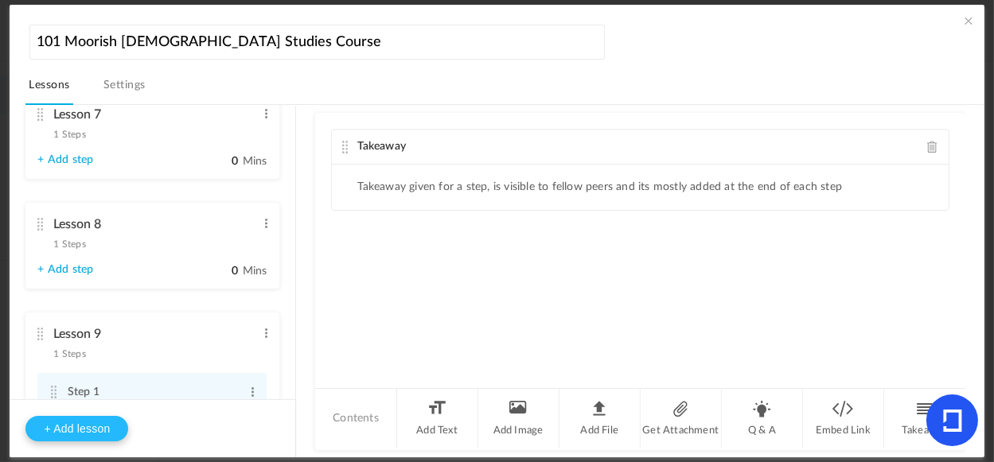
scroll to position [805, 0]
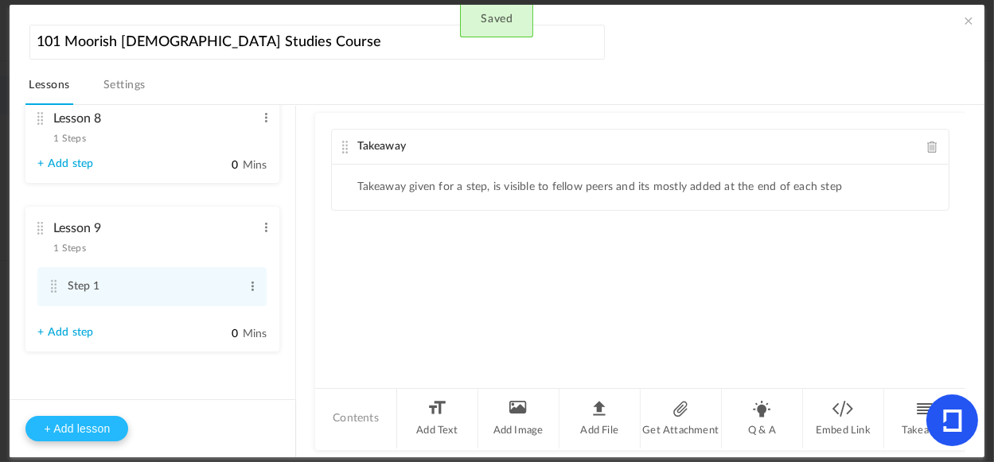
click at [98, 430] on button "+ Add lesson" at bounding box center [76, 428] width 103 height 25
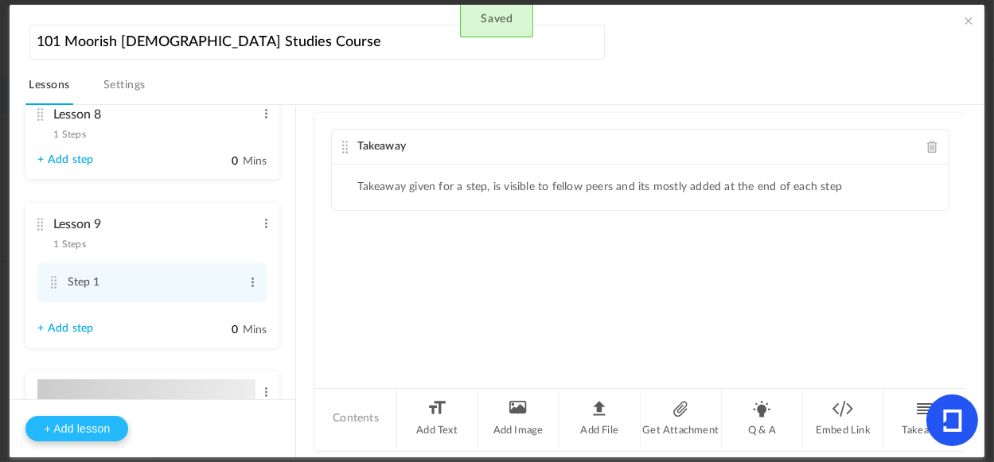
type input "Lesson 10"
type input "0"
type input "Step 1"
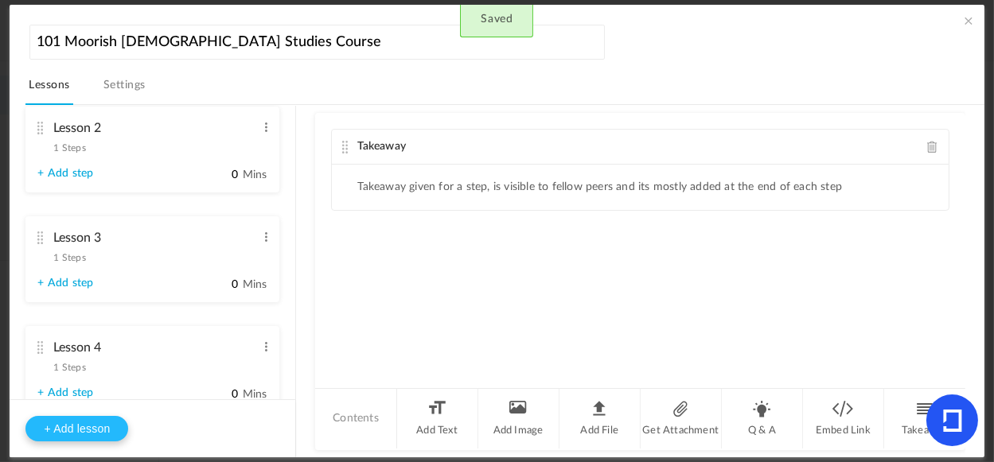
scroll to position [0, 0]
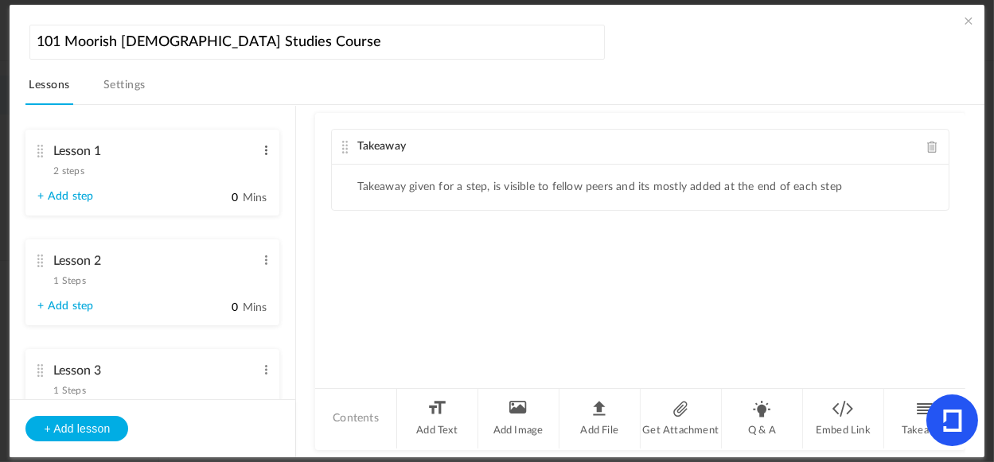
click at [262, 148] on span at bounding box center [266, 150] width 12 height 16
click at [129, 183] on li "Lesson 1 2 steps Edit Delete Step 1 Edit Delete Step 2 Edit 0" at bounding box center [152, 173] width 254 height 86
click at [263, 153] on span at bounding box center [266, 150] width 12 height 16
click at [921, 404] on li "Takeaway" at bounding box center [924, 419] width 81 height 60
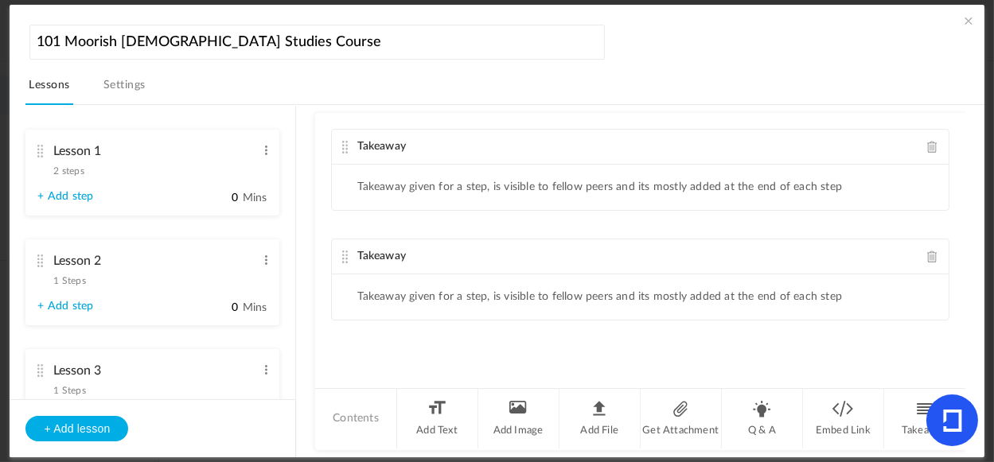
click at [927, 253] on span at bounding box center [932, 257] width 11 height 12
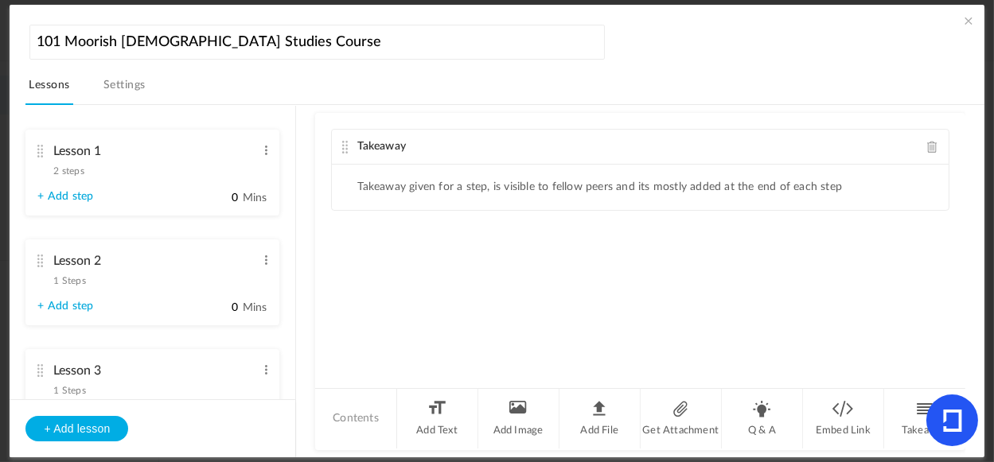
click at [348, 416] on li "Contents" at bounding box center [355, 419] width 81 height 60
click at [519, 422] on li "Add Image" at bounding box center [518, 419] width 81 height 60
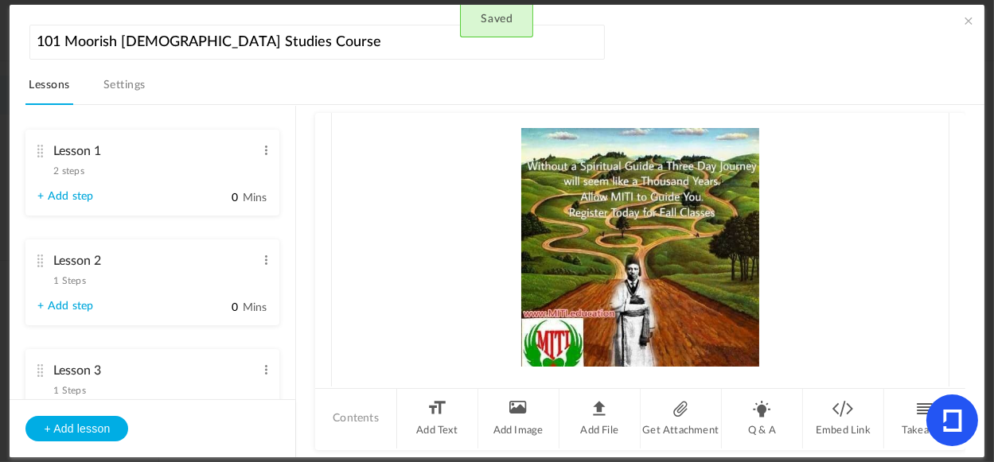
scroll to position [214, 0]
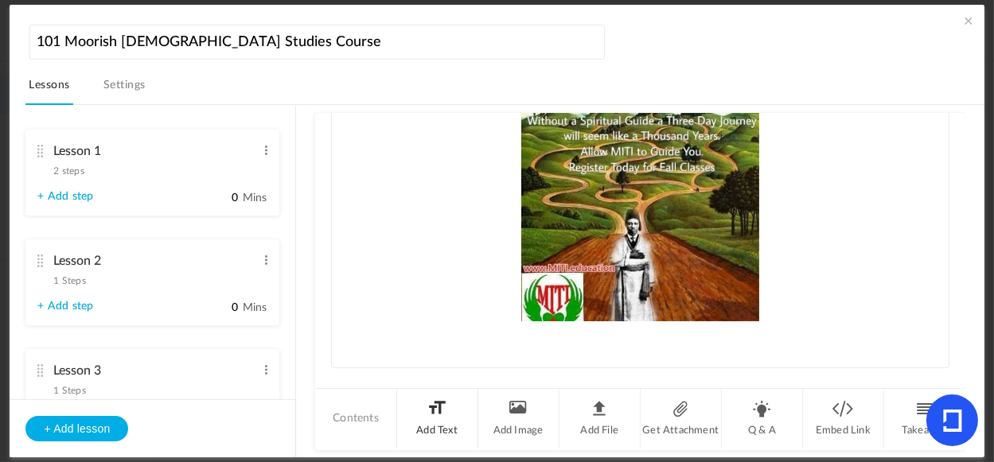
click at [443, 423] on li "Add Text" at bounding box center [437, 419] width 81 height 60
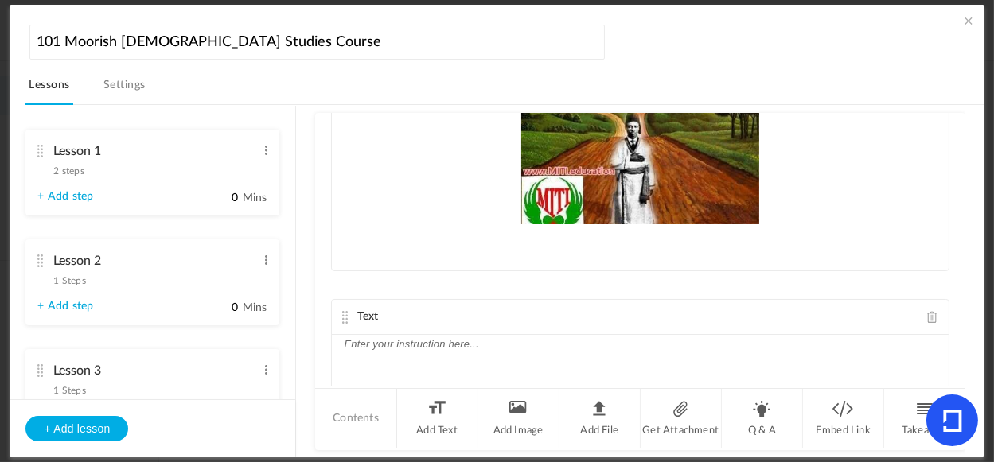
scroll to position [0, 0]
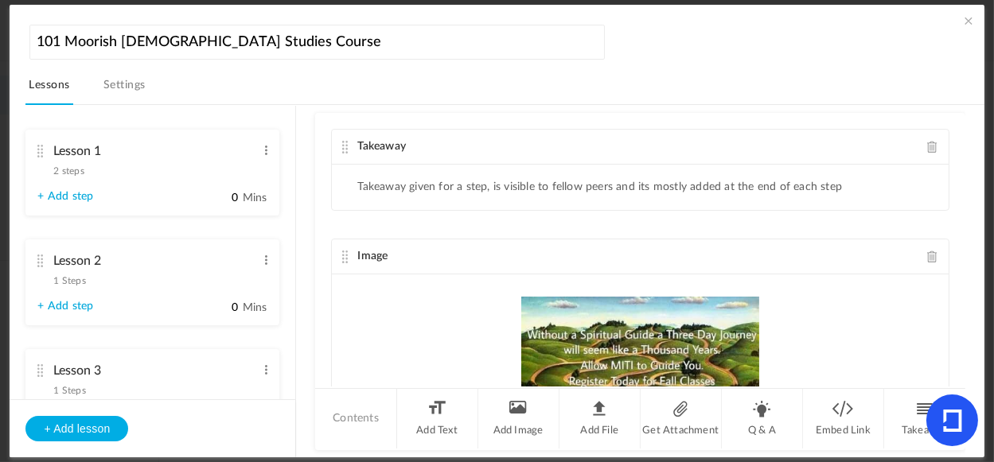
click at [927, 143] on span at bounding box center [932, 147] width 11 height 12
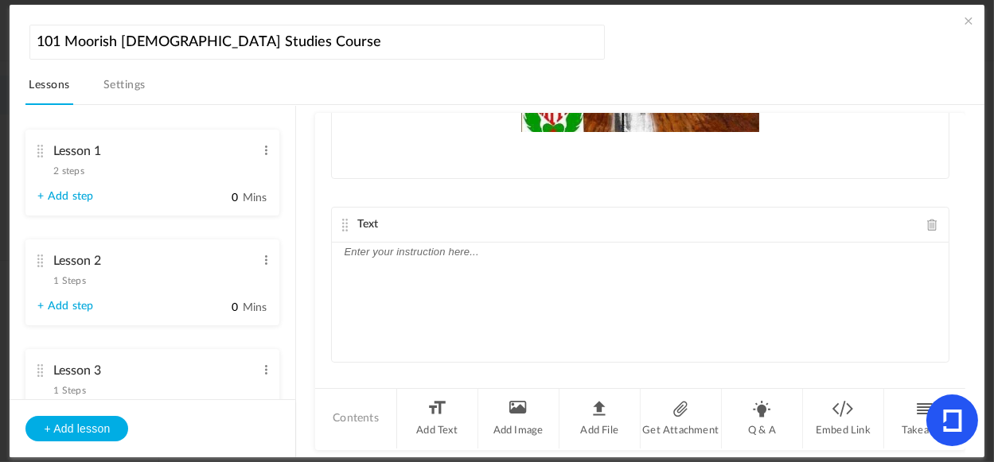
scroll to position [313, 0]
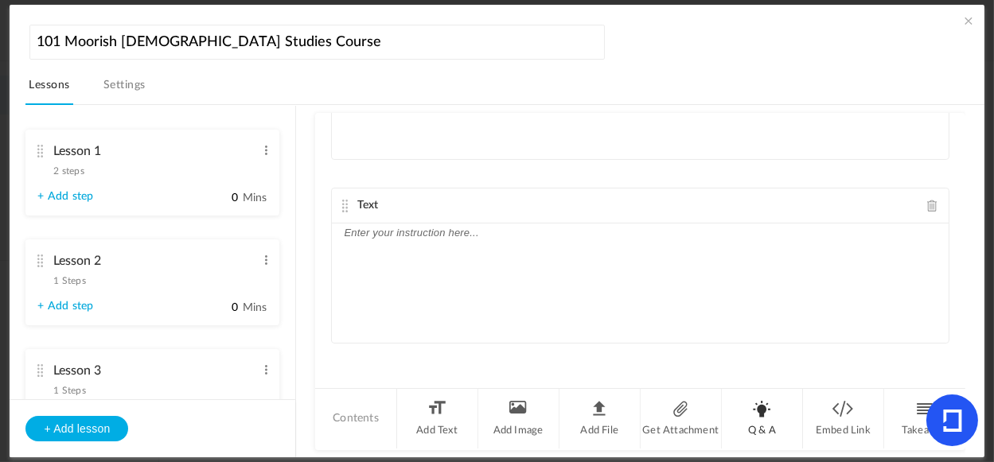
click at [759, 414] on li "Q & A" at bounding box center [762, 419] width 81 height 60
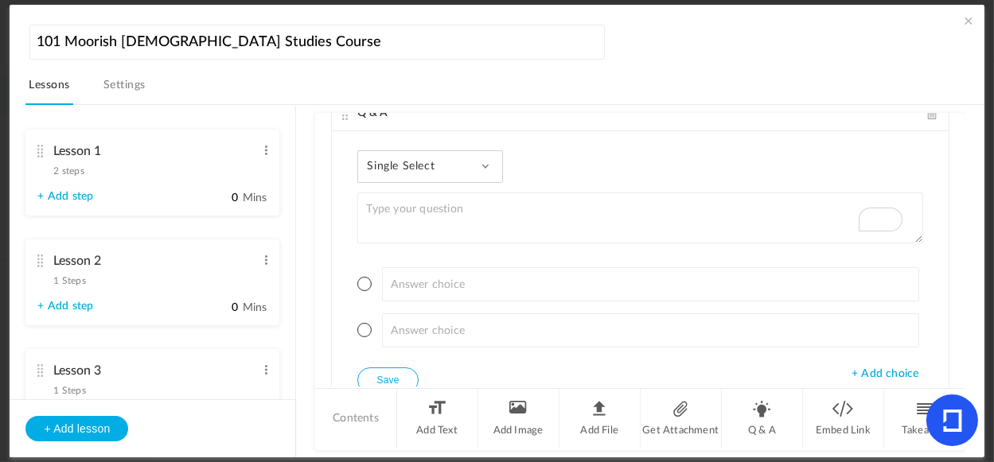
scroll to position [0, 0]
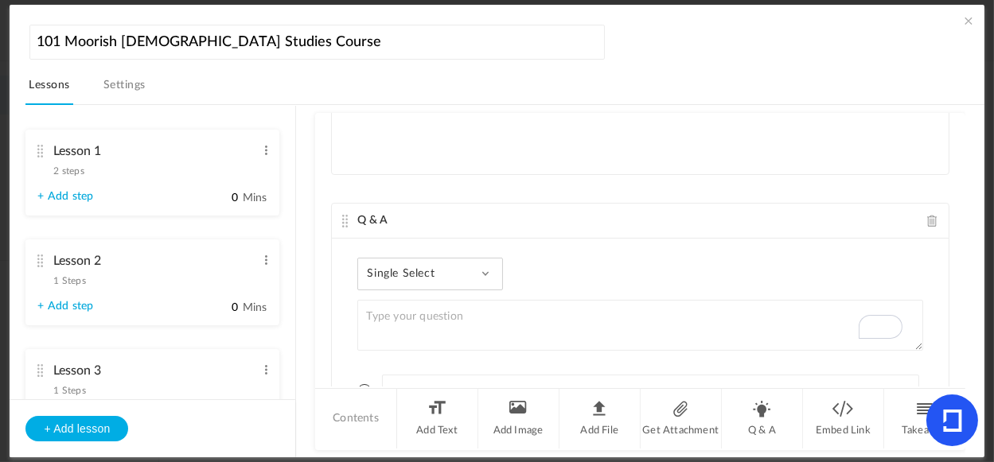
click at [477, 271] on div "Single Select Single Select Multi Select True or False Paragraph Answer" at bounding box center [430, 274] width 146 height 33
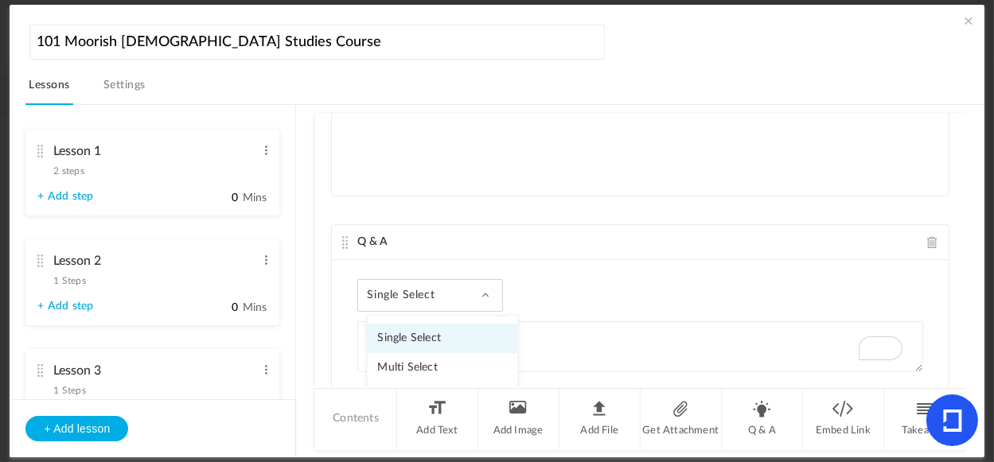
click at [927, 242] on span at bounding box center [932, 242] width 11 height 12
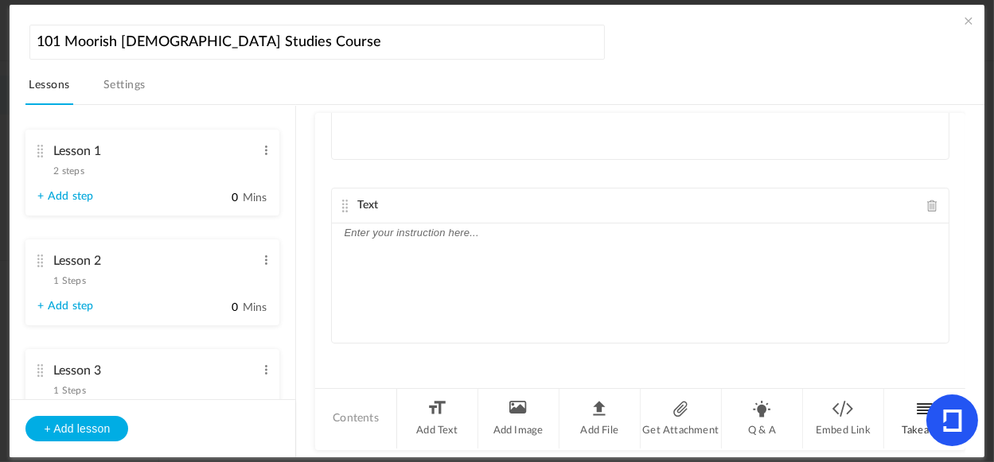
click at [920, 416] on li "Takeaway" at bounding box center [924, 419] width 81 height 60
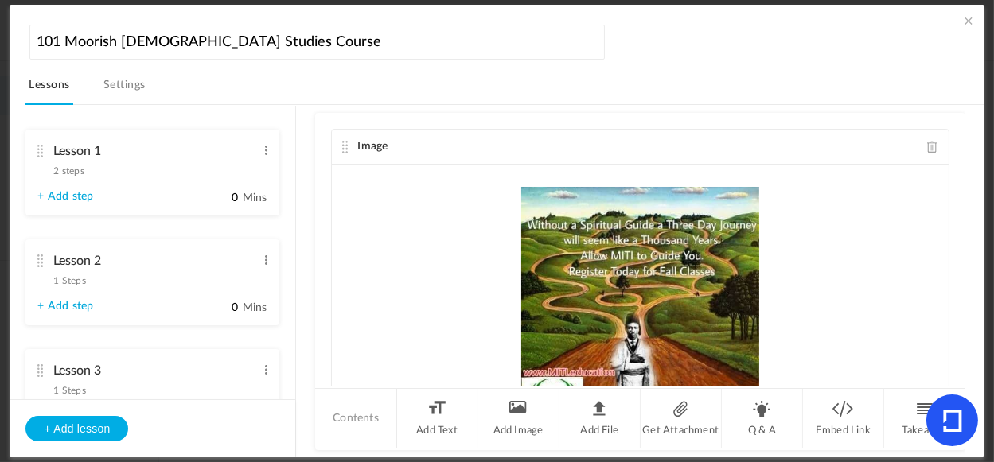
click at [967, 21] on span at bounding box center [968, 21] width 16 height 16
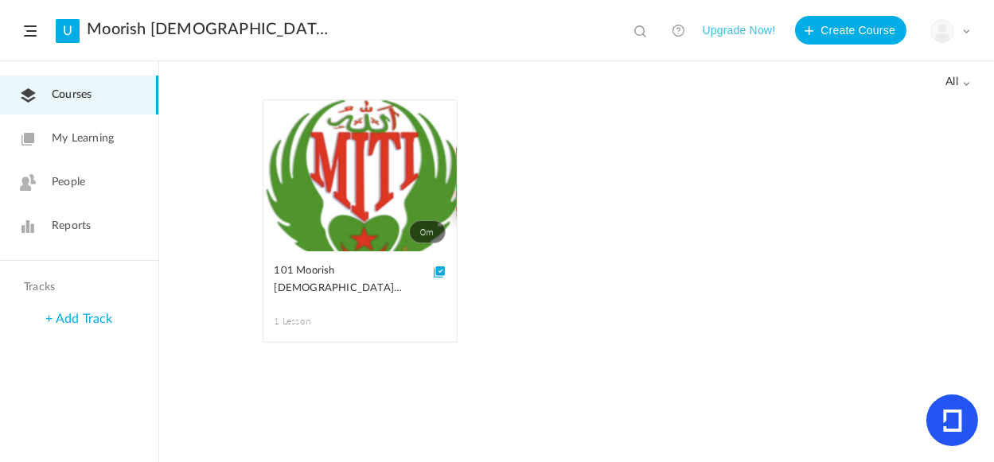
click at [70, 29] on link "U" at bounding box center [68, 31] width 24 height 24
click at [146, 30] on link "Moorish Islamic Theocratic Institute: MITI" at bounding box center [208, 29] width 243 height 19
click at [27, 33] on span at bounding box center [30, 30] width 13 height 11
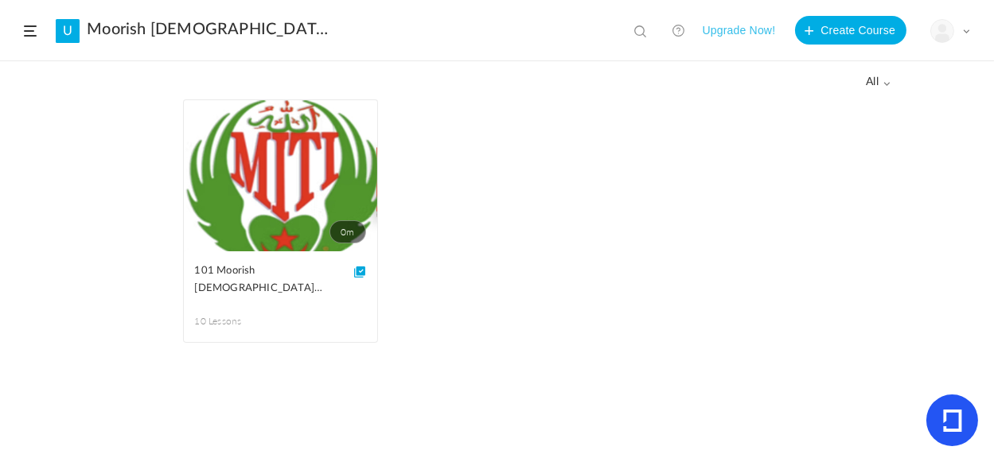
click at [679, 29] on link at bounding box center [678, 30] width 32 height 32
click at [967, 30] on span at bounding box center [966, 31] width 8 height 8
click at [897, 99] on link "University Settings" at bounding box center [894, 99] width 150 height 29
click at [869, 33] on button "Create Course" at bounding box center [850, 30] width 111 height 29
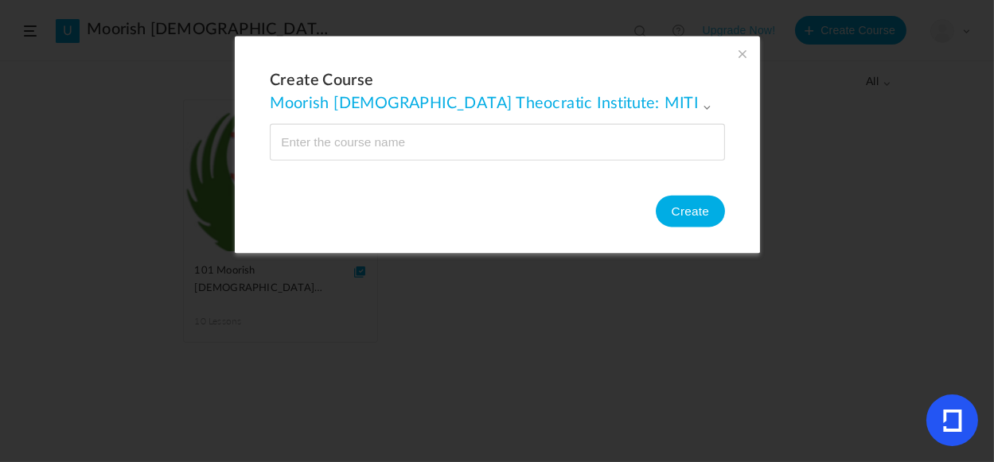
click at [741, 53] on span at bounding box center [742, 54] width 18 height 18
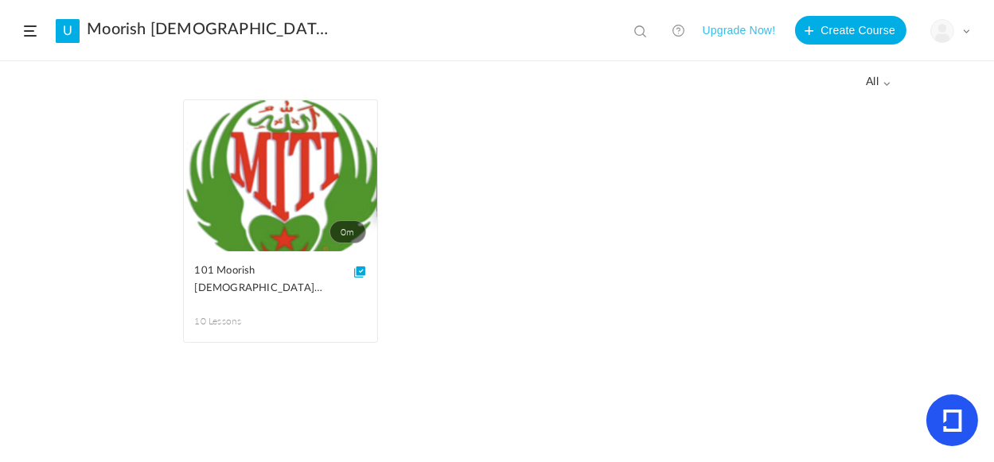
click at [968, 31] on span at bounding box center [966, 31] width 8 height 8
click at [856, 132] on link "Current Plan" at bounding box center [894, 129] width 150 height 29
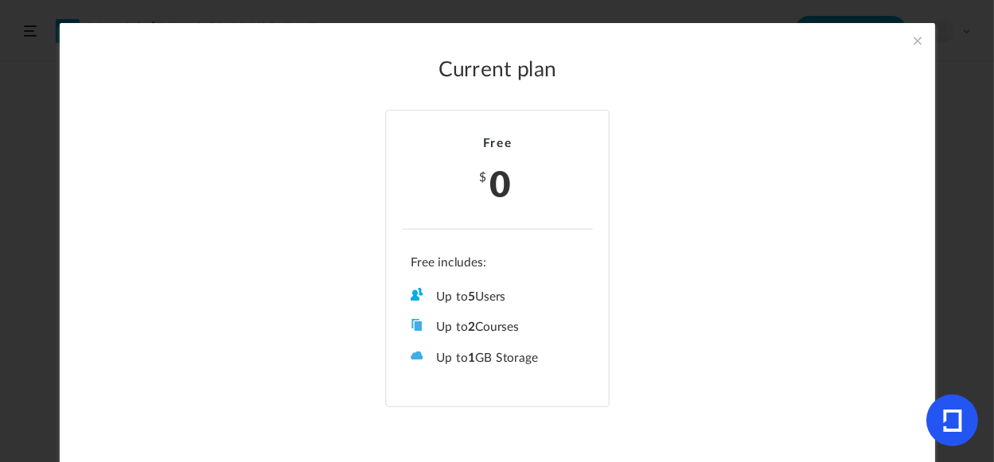
click at [916, 41] on span at bounding box center [917, 41] width 18 height 18
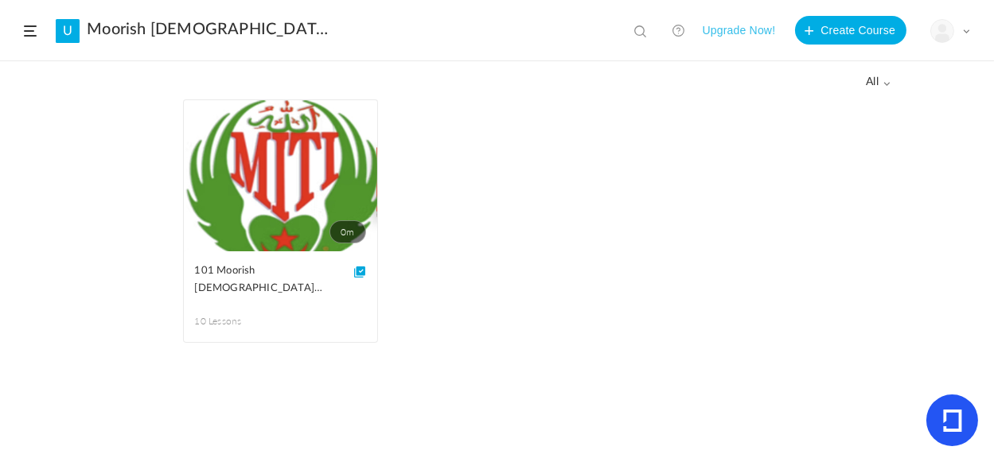
click at [970, 29] on header "U Moorish Islamic Theocratic Institute: MITI View all No results Upgrade Now! C…" at bounding box center [497, 30] width 994 height 61
click at [967, 29] on span at bounding box center [966, 31] width 8 height 8
click at [19, 33] on header "U Moorish Islamic Theocratic Institute: MITI View all No results Upgrade Now! C…" at bounding box center [497, 30] width 994 height 61
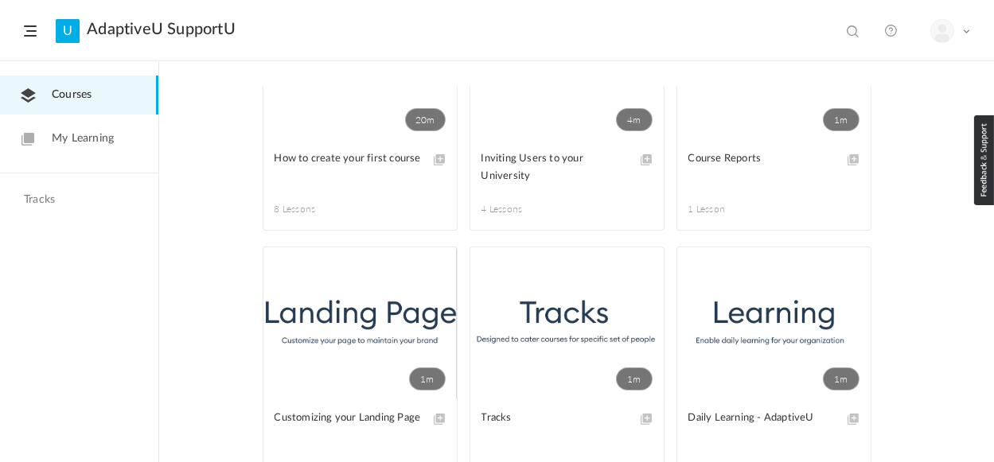
scroll to position [158, 0]
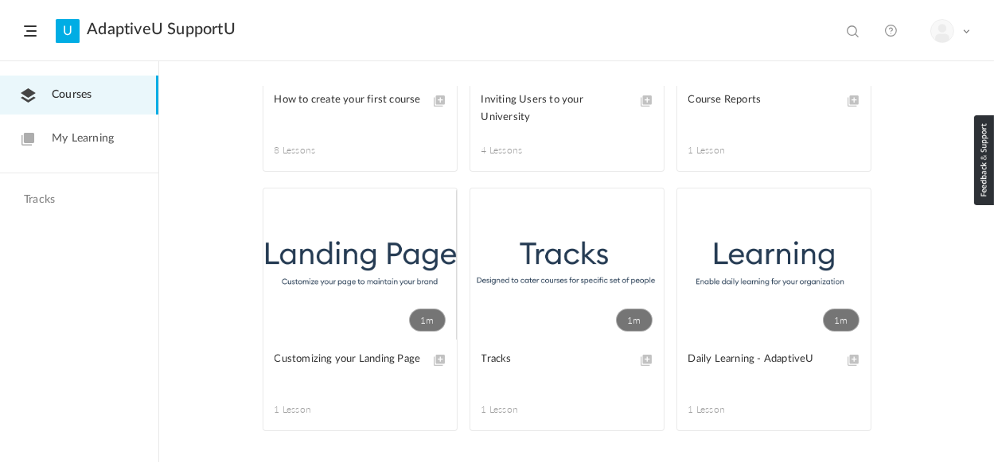
click at [331, 263] on link "1m" at bounding box center [359, 264] width 193 height 151
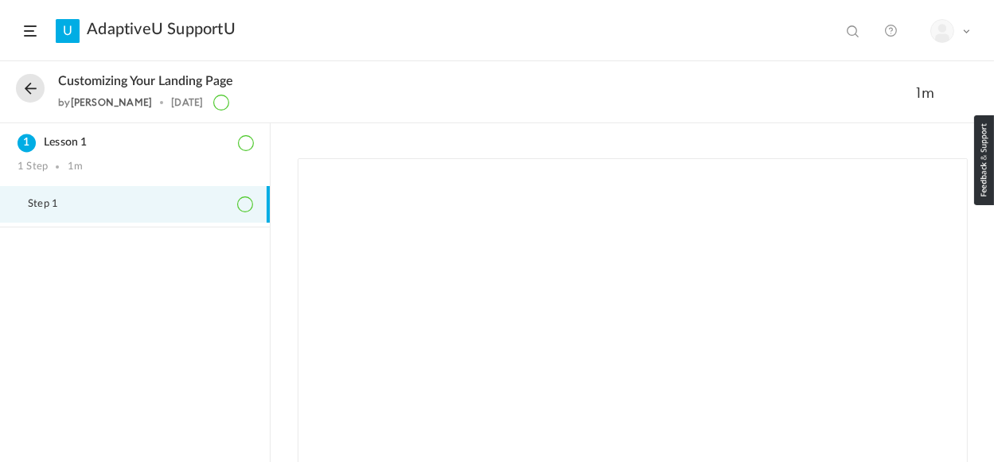
click at [967, 31] on span at bounding box center [966, 31] width 8 height 8
click at [967, 30] on span at bounding box center [966, 31] width 8 height 8
click at [29, 33] on span at bounding box center [30, 30] width 13 height 11
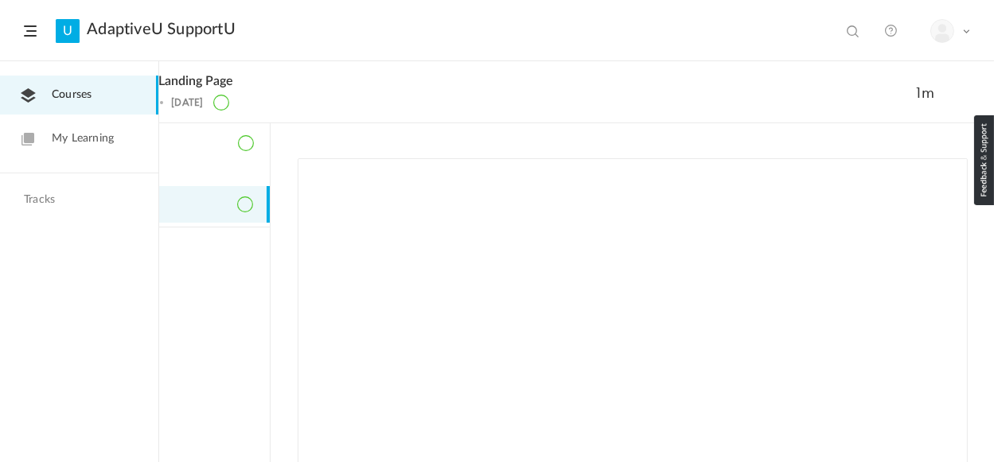
click at [51, 147] on link "My Learning" at bounding box center [79, 138] width 158 height 39
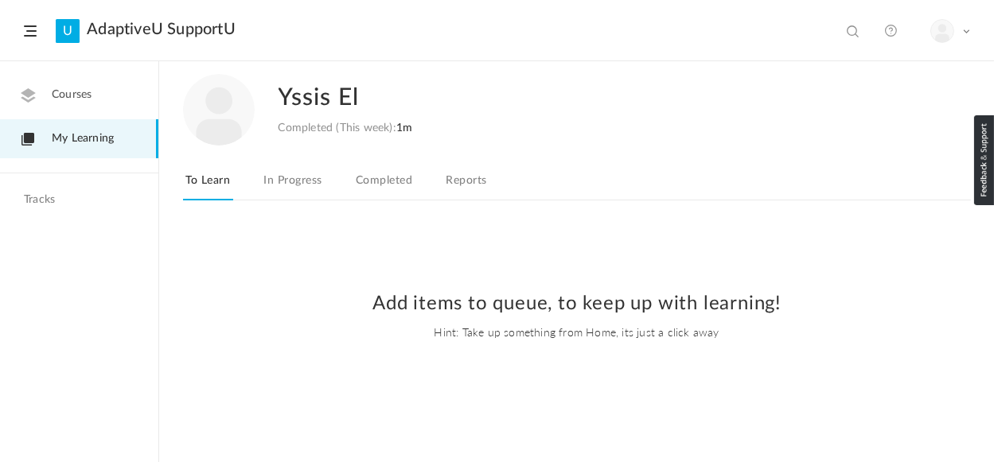
click at [967, 27] on span at bounding box center [966, 31] width 8 height 8
click at [295, 182] on link "In Progress" at bounding box center [292, 185] width 64 height 30
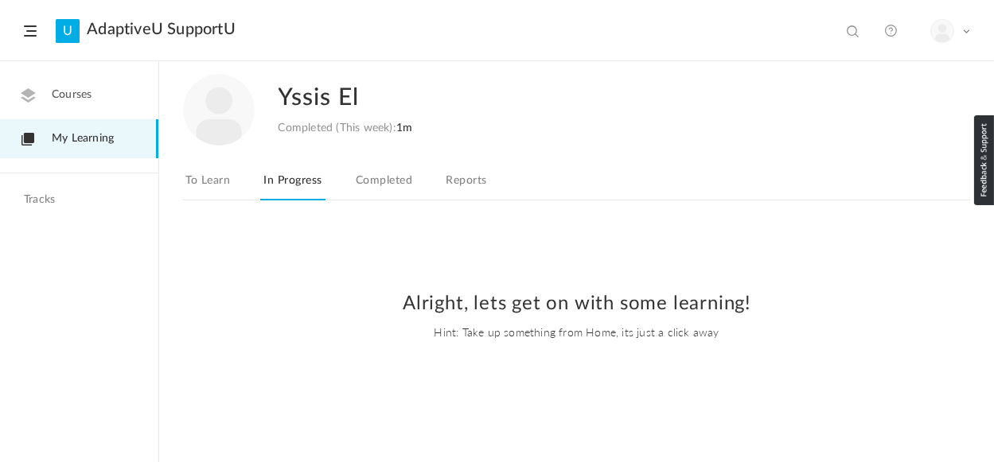
click at [404, 182] on link "Completed" at bounding box center [383, 185] width 63 height 30
